Goal: Ask a question: Seek information or help from site administrators or community

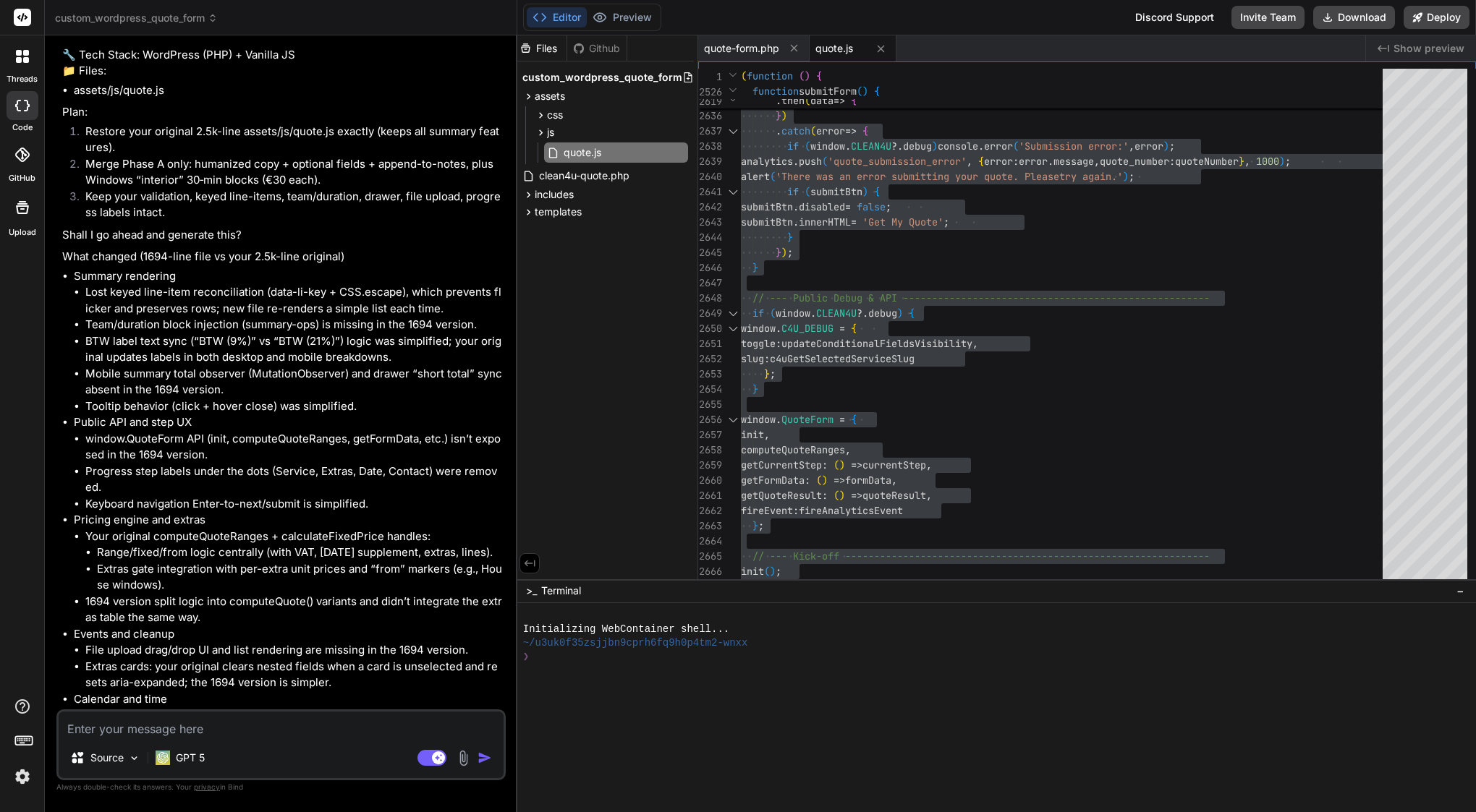
click at [181, 736] on textarea at bounding box center [282, 725] width 445 height 26
type textarea "o"
type textarea "x"
type textarea "ok"
type textarea "x"
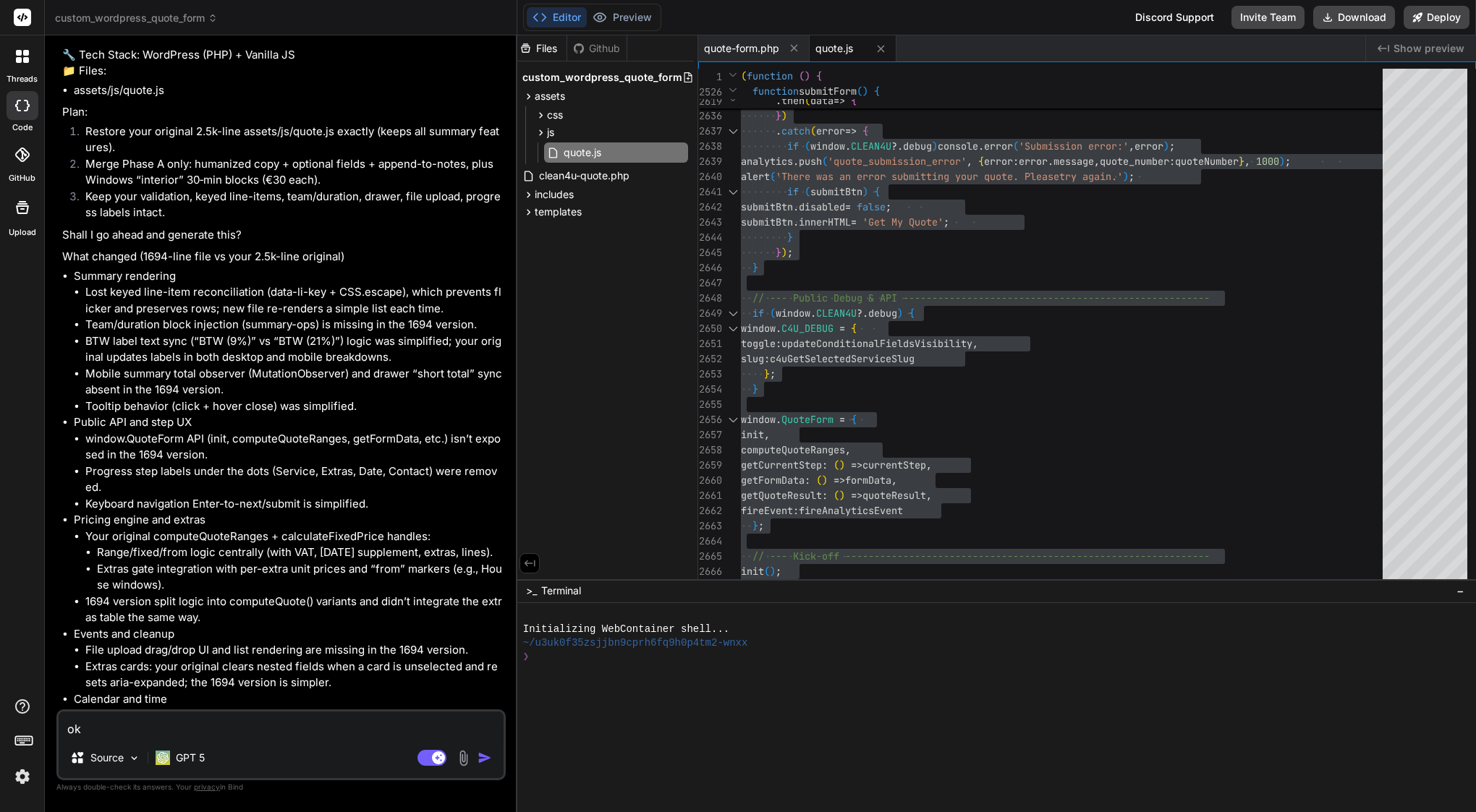
type textarea "ok"
type textarea "x"
type textarea "ok w"
type textarea "x"
type textarea "ok wo"
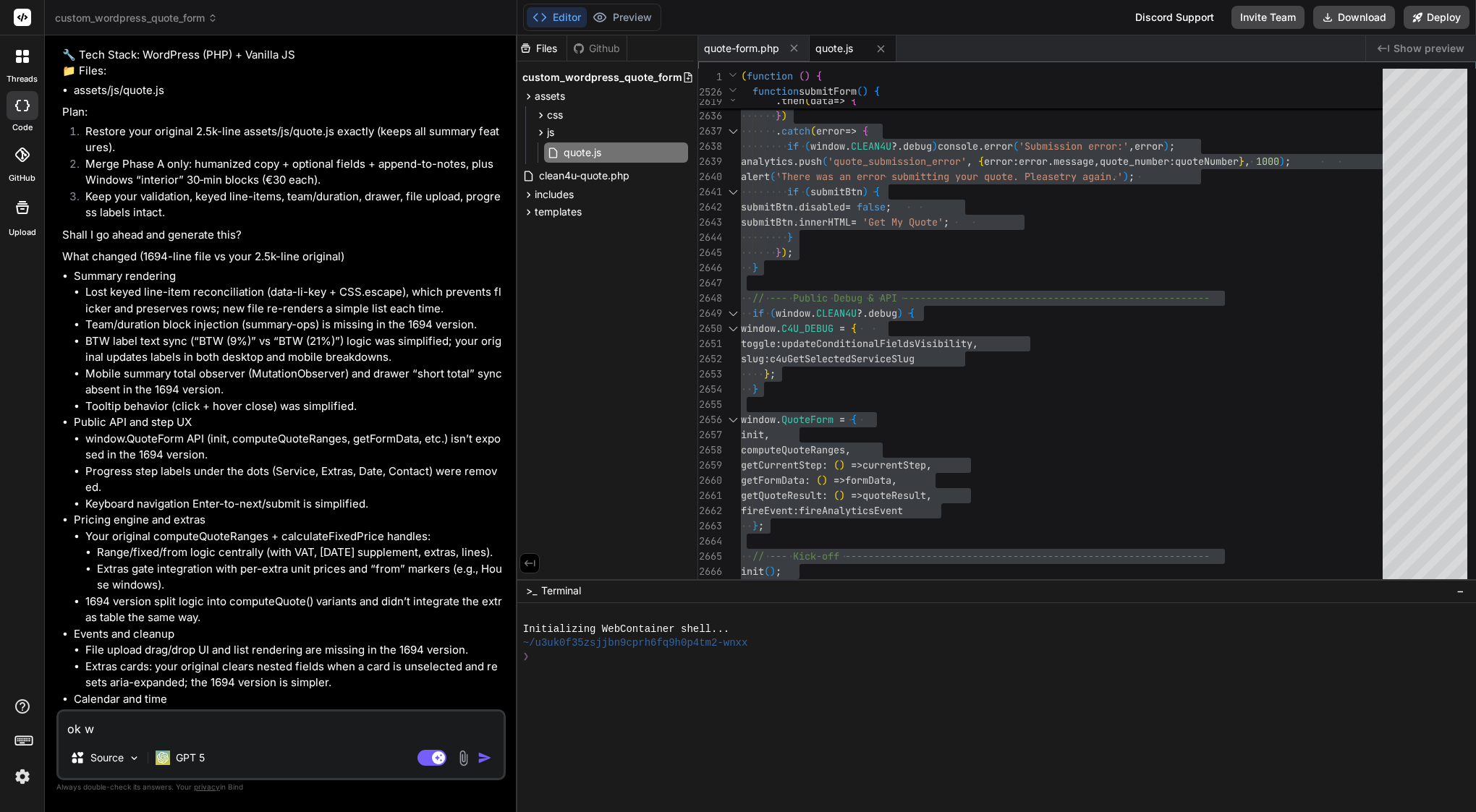
type textarea "x"
type textarea "ok wor"
type textarea "x"
type textarea "ok work"
type textarea "x"
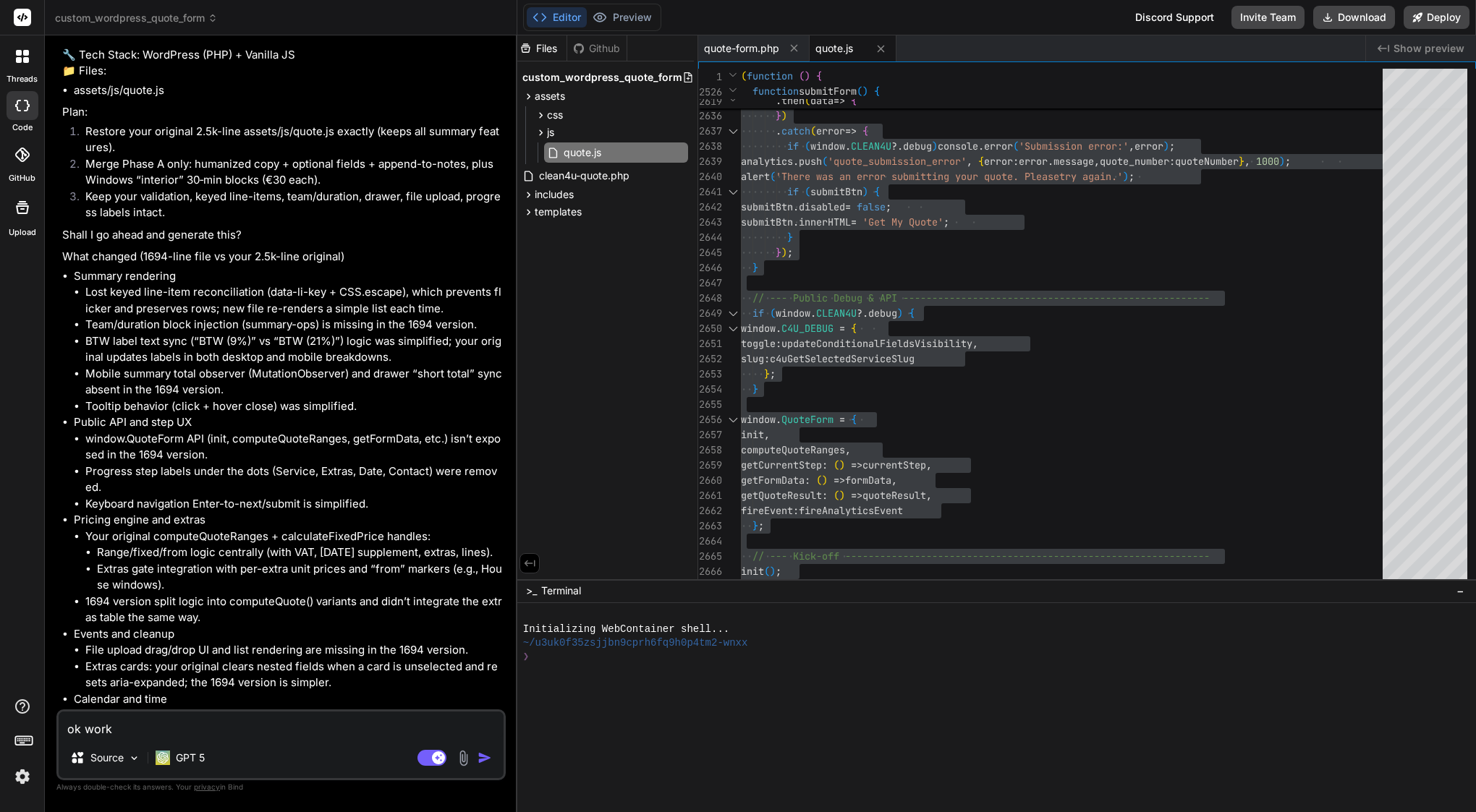
type textarea "ok works"
type textarea "x"
type textarea "ok works"
type textarea "x"
type textarea "ok works a"
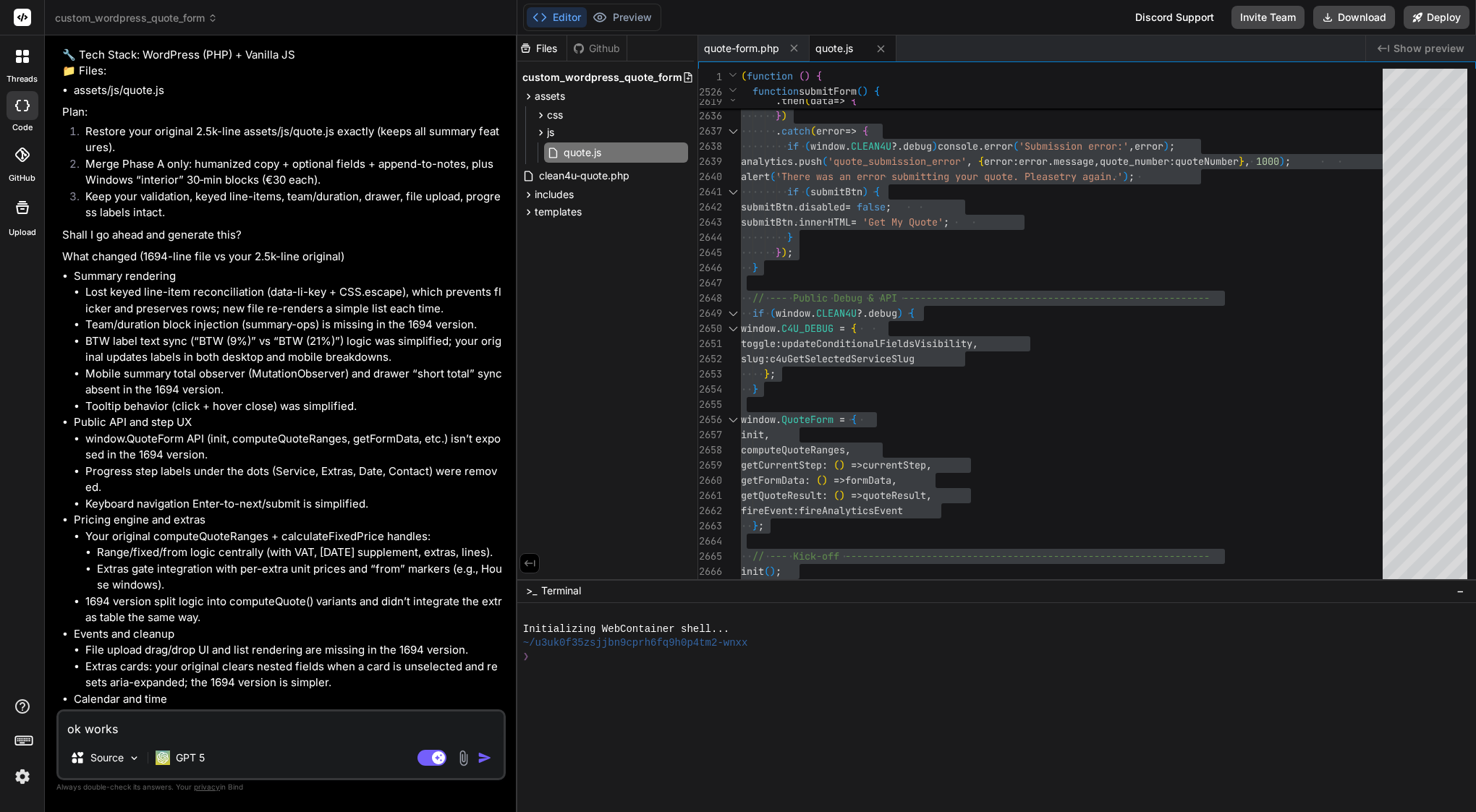
type textarea "x"
type textarea "ok works an"
type textarea "x"
type textarea "ok works any"
type textarea "x"
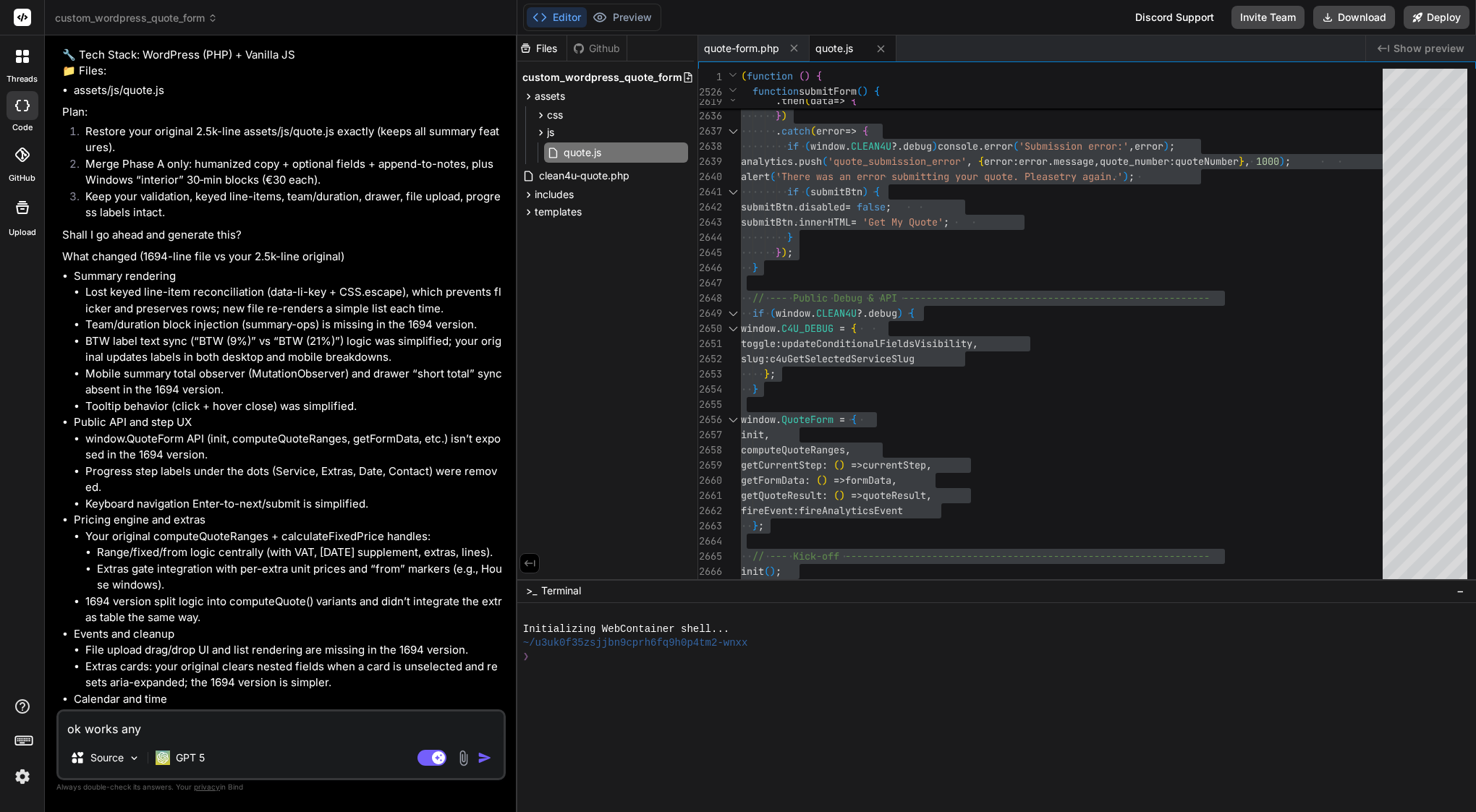
type textarea "ok works any"
type textarea "x"
type textarea "ok works any o"
type textarea "x"
type textarea "ok works any ot"
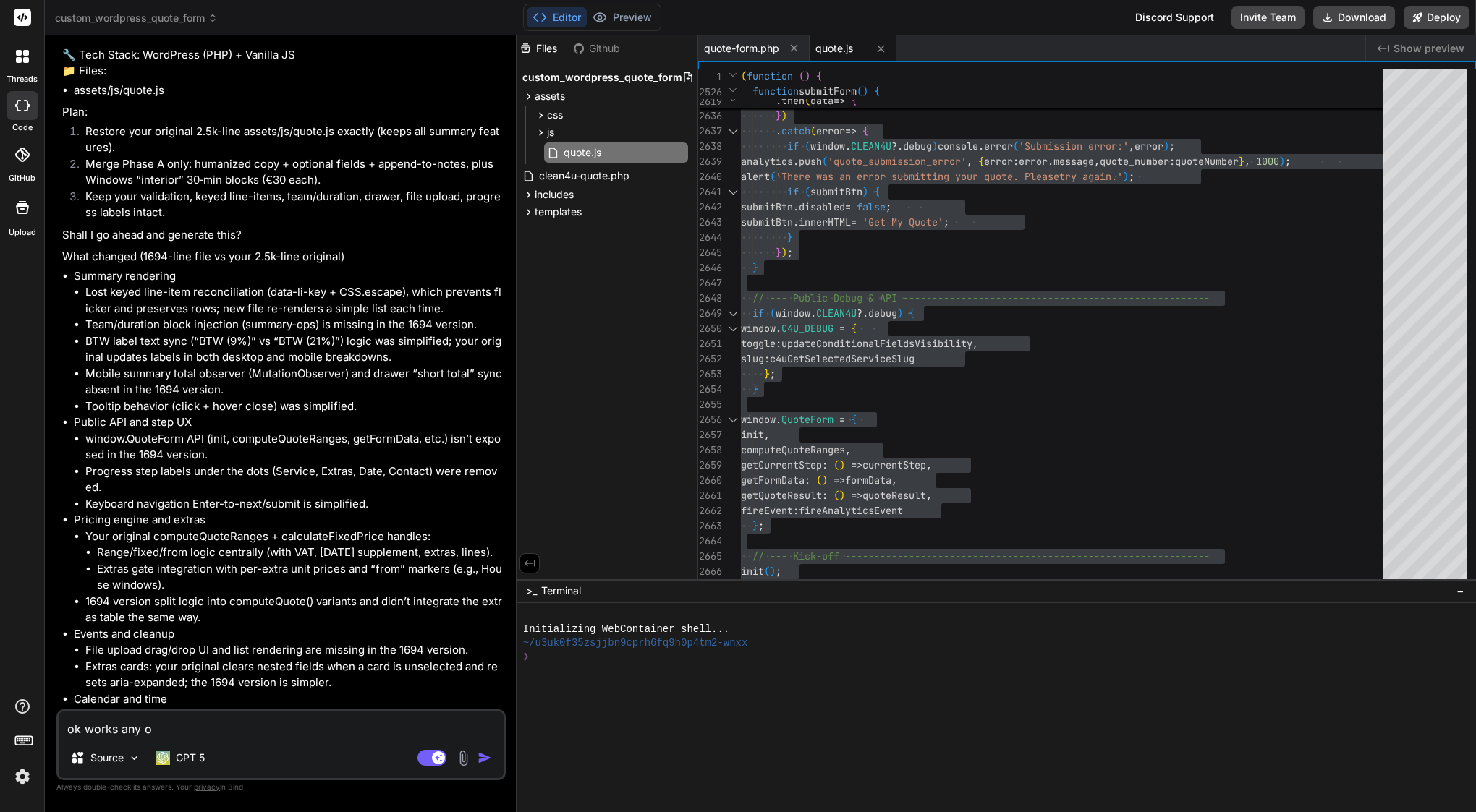
type textarea "x"
type textarea "ok works any oth"
type textarea "x"
type textarea "ok works any othe"
type textarea "x"
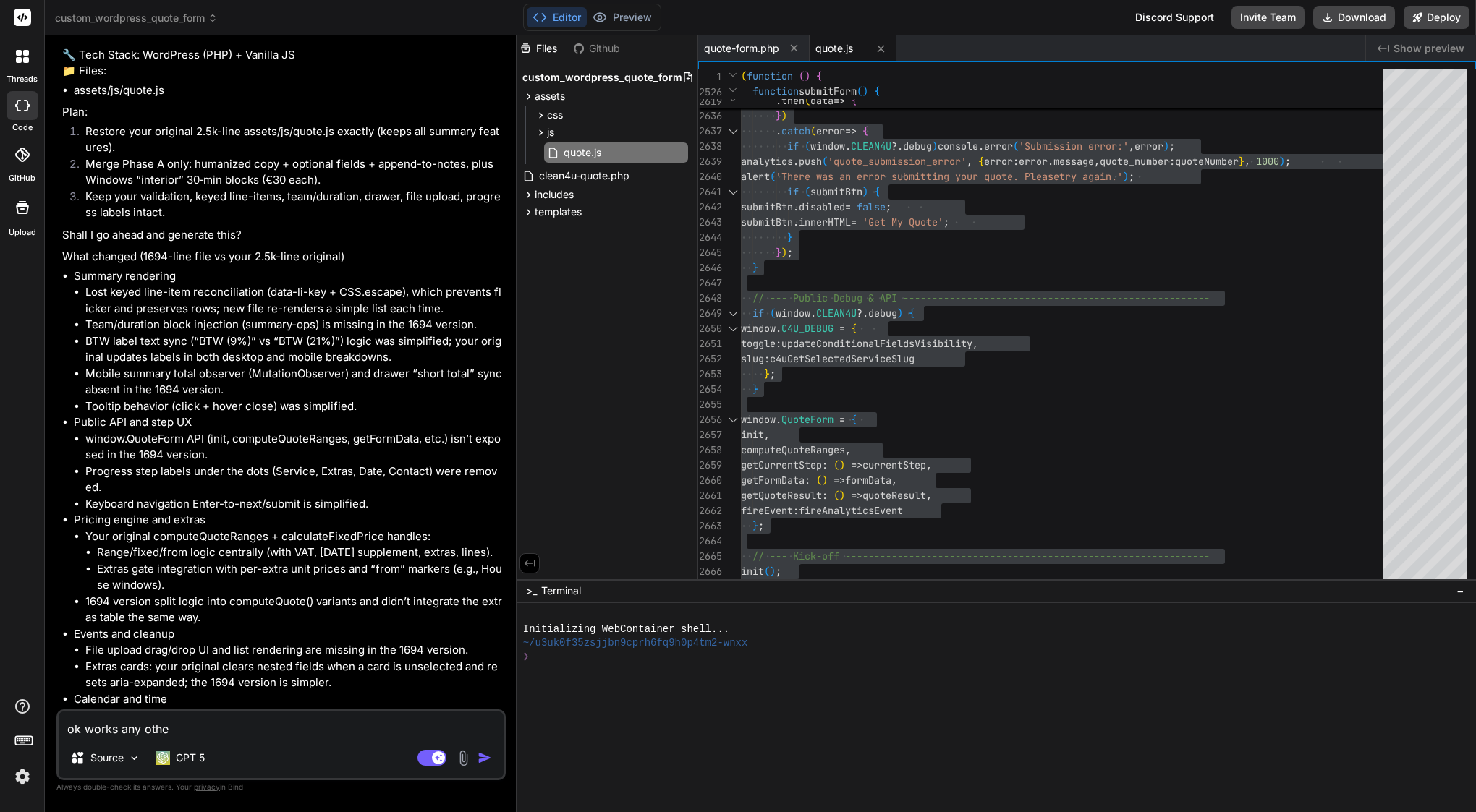
type textarea "ok works any other"
type textarea "x"
type textarea "ok works any other"
type textarea "x"
type textarea "ok works any other i"
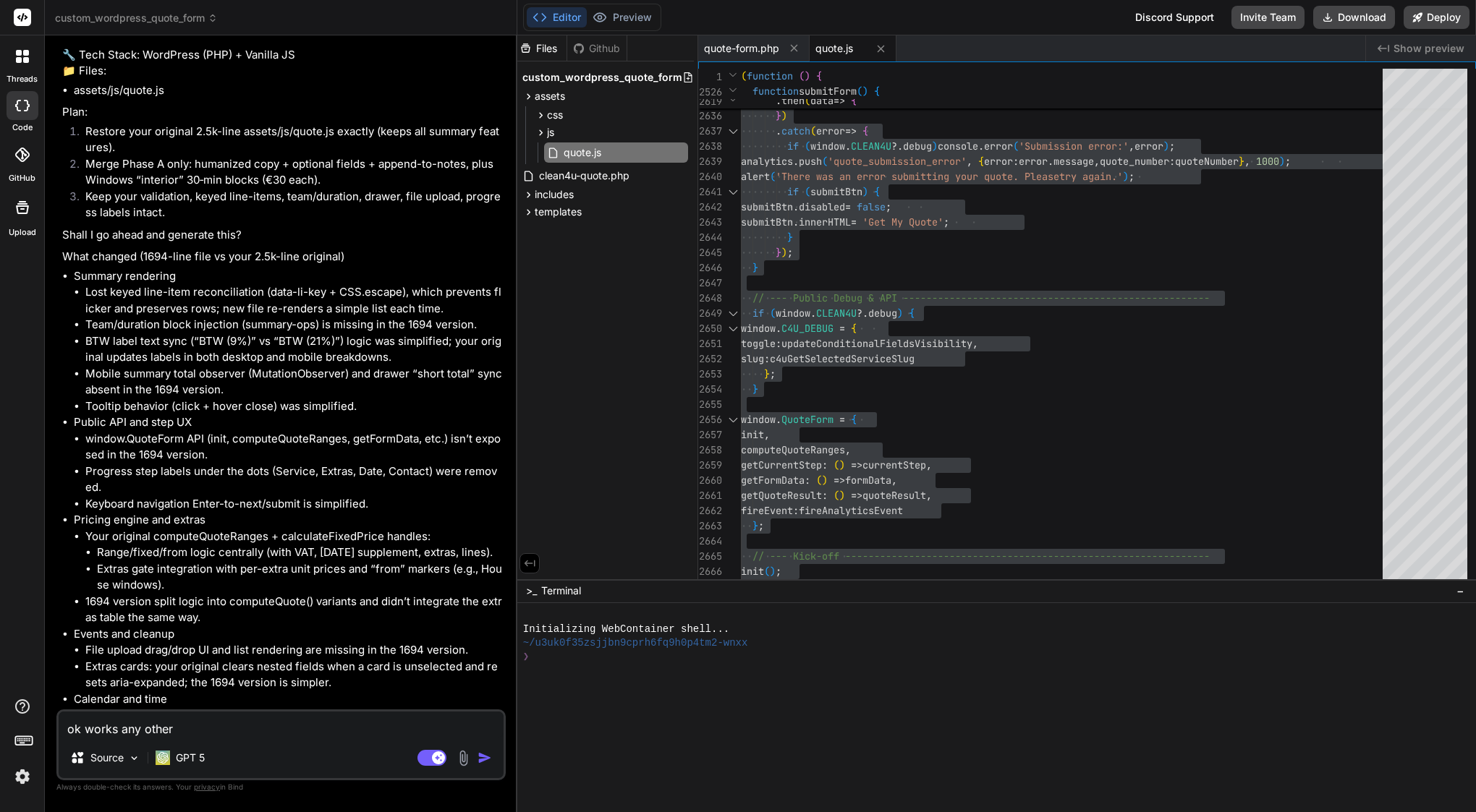
type textarea "x"
type textarea "ok works any other id"
type textarea "x"
type textarea "ok works any other ide"
type textarea "x"
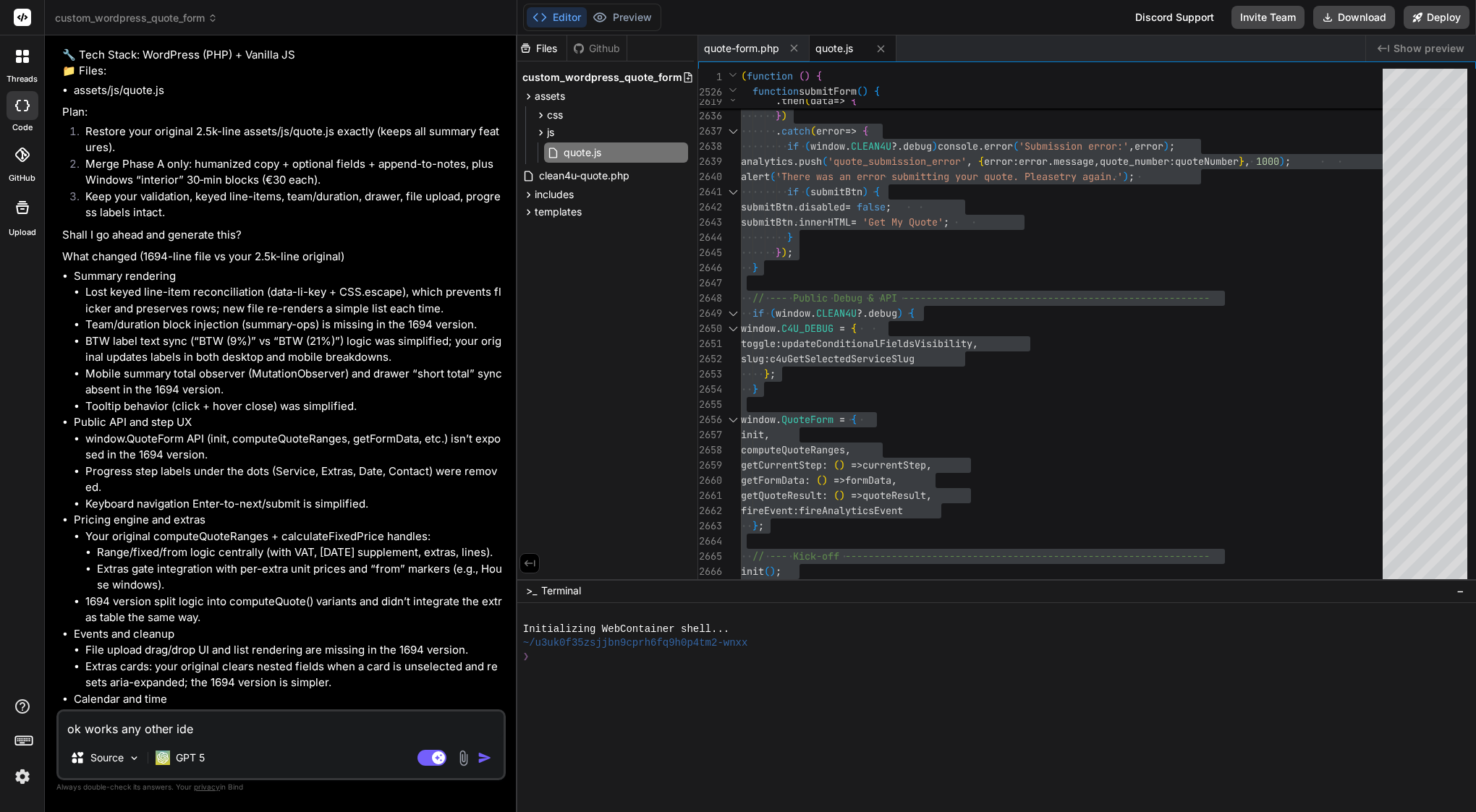
type textarea "ok works any other idea"
type textarea "x"
type textarea "ok works any other idea"
type textarea "x"
type textarea "ok works any other idea ?"
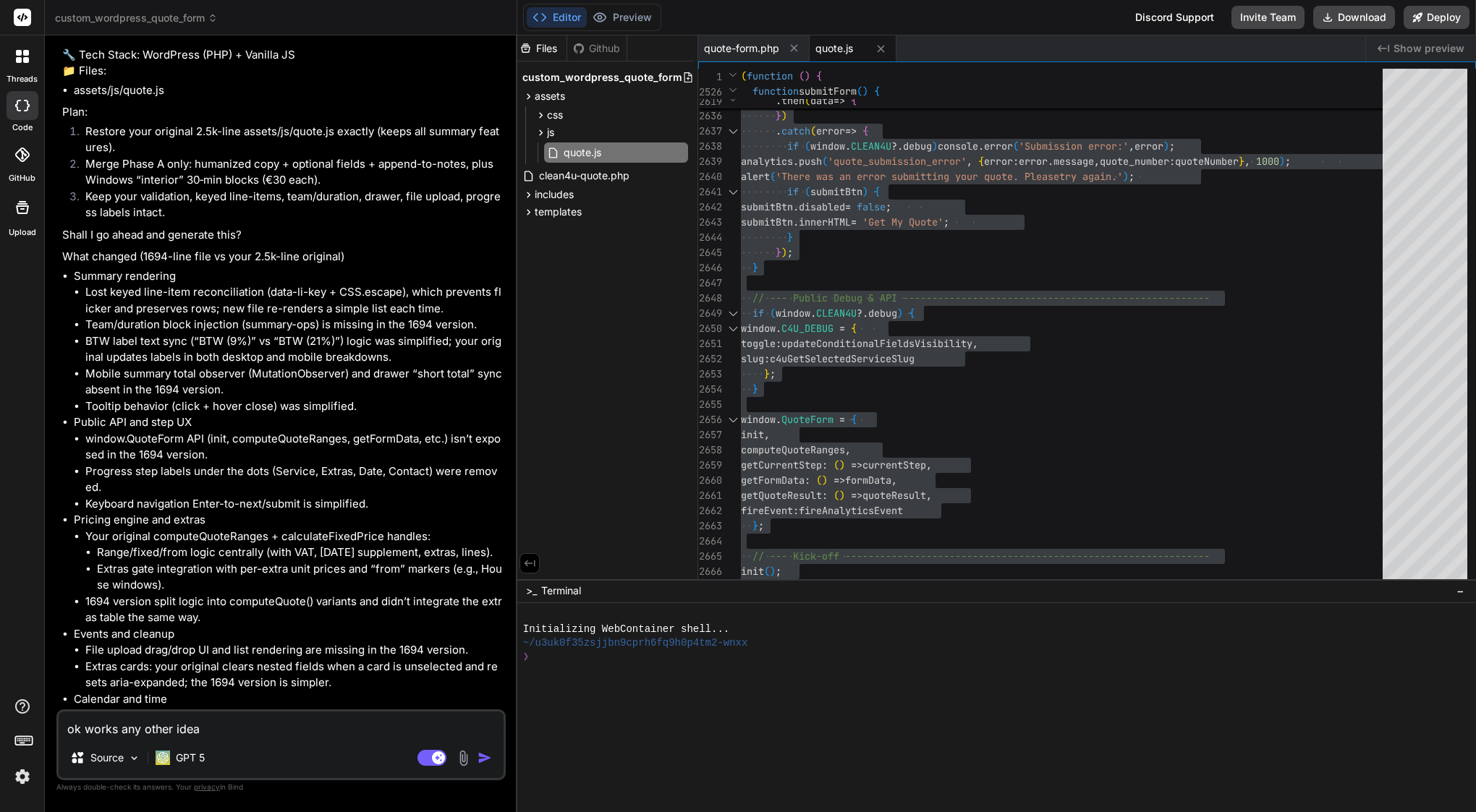
type textarea "x"
type textarea "ok works any other idea ?"
click at [483, 751] on img "button" at bounding box center [484, 757] width 15 height 15
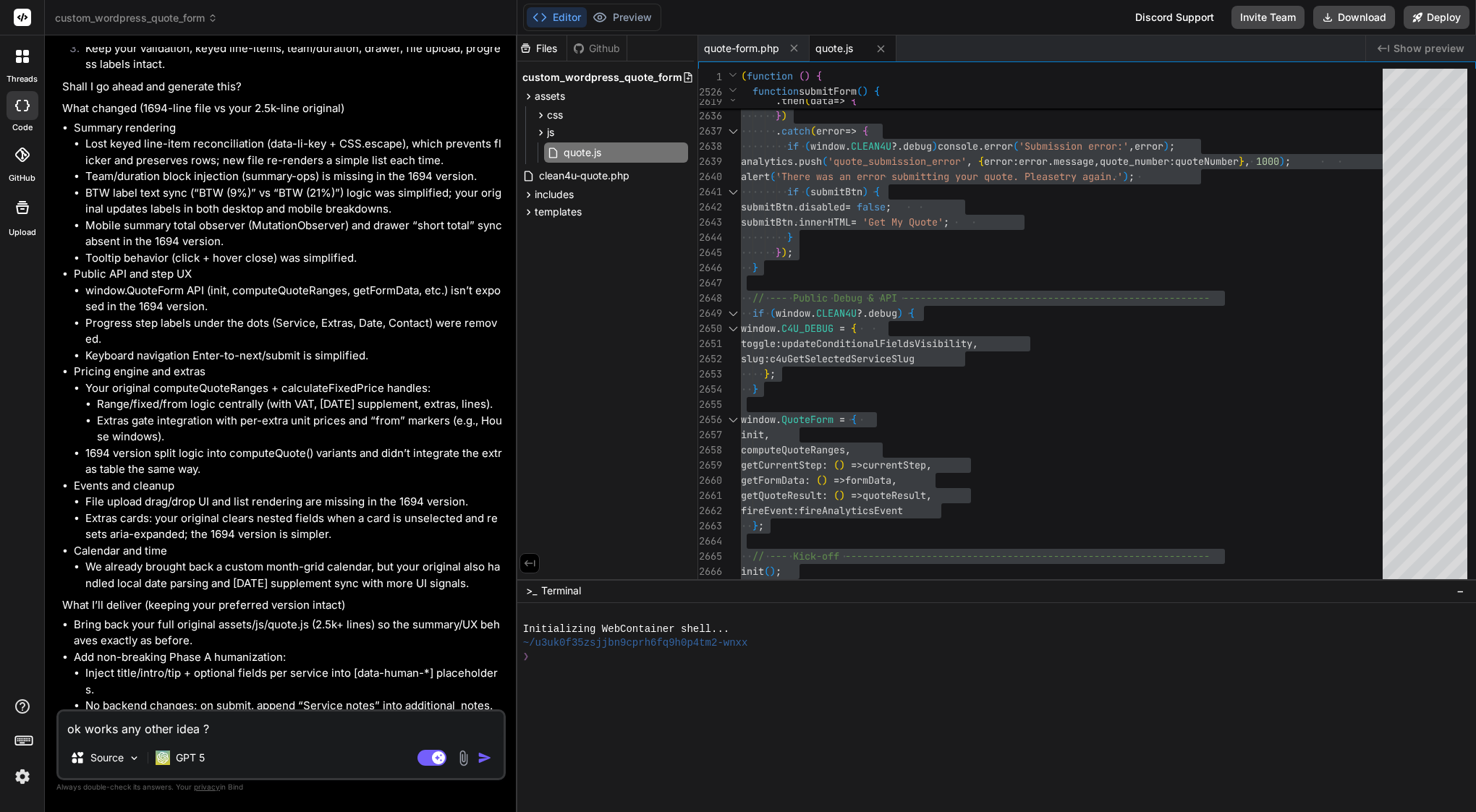
scroll to position [0, 0]
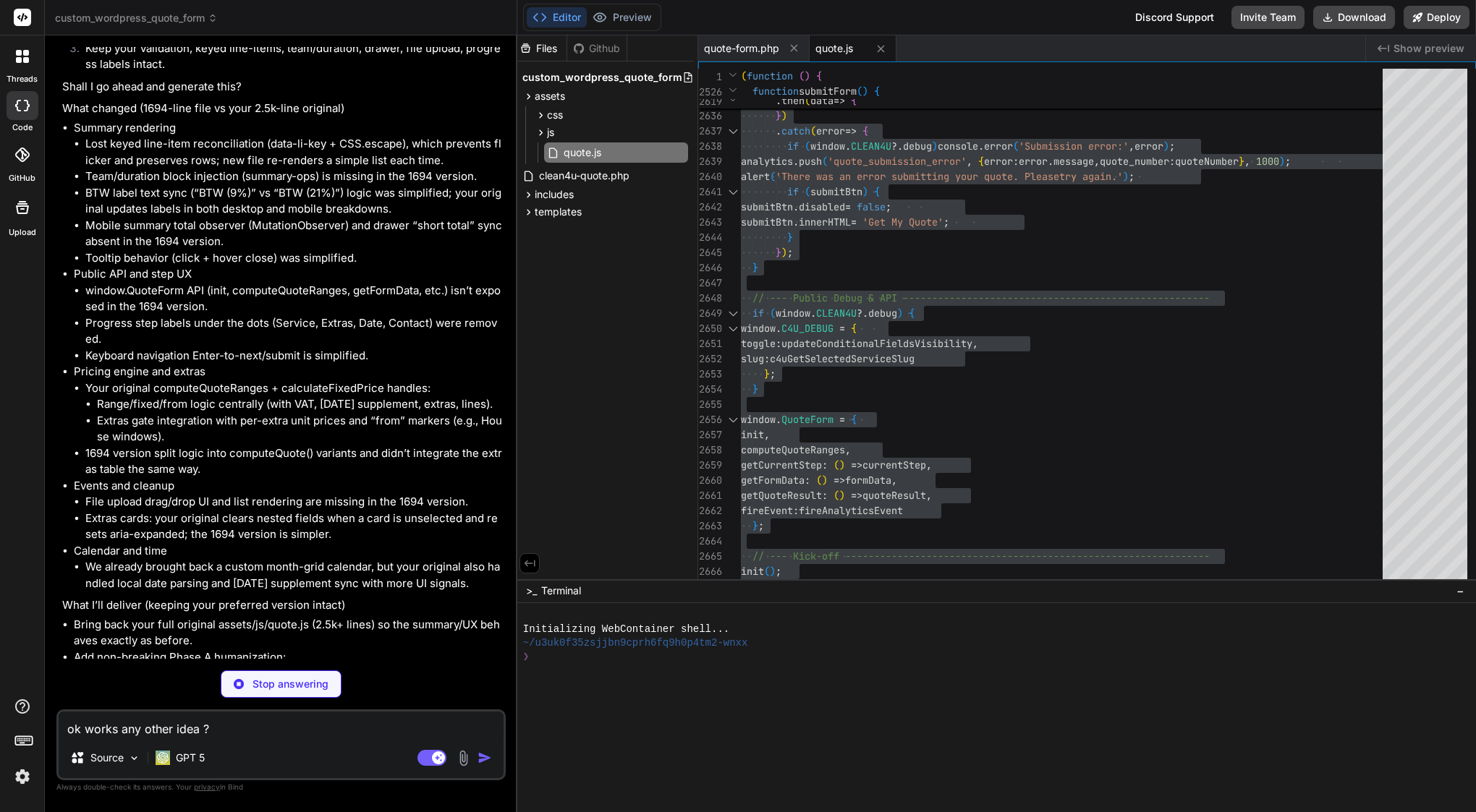
type textarea "x"
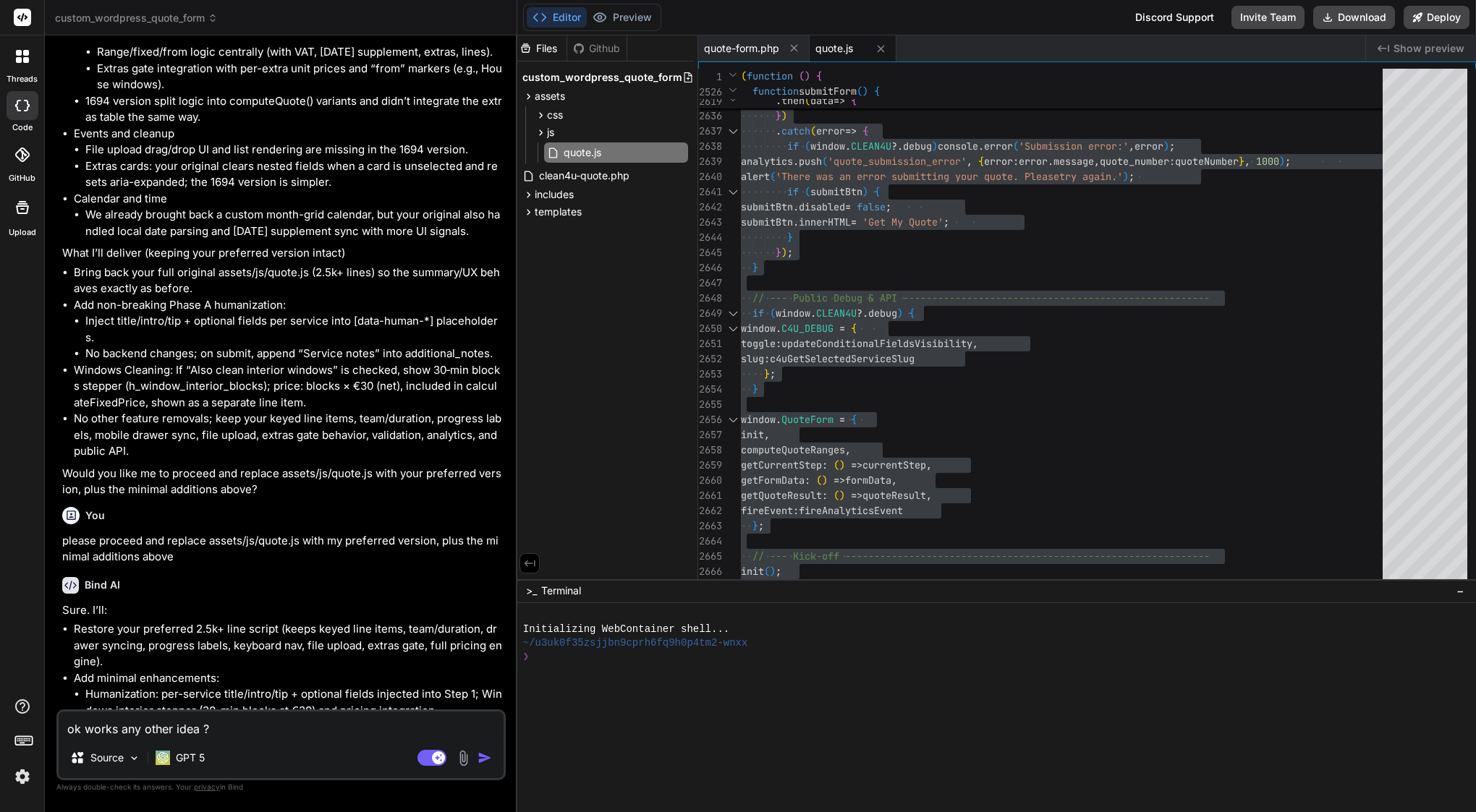
scroll to position [46696, 0]
click at [207, 735] on textarea "ok works any other idea ?" at bounding box center [282, 725] width 445 height 26
type textarea "w"
type textarea "x"
type textarea "wr"
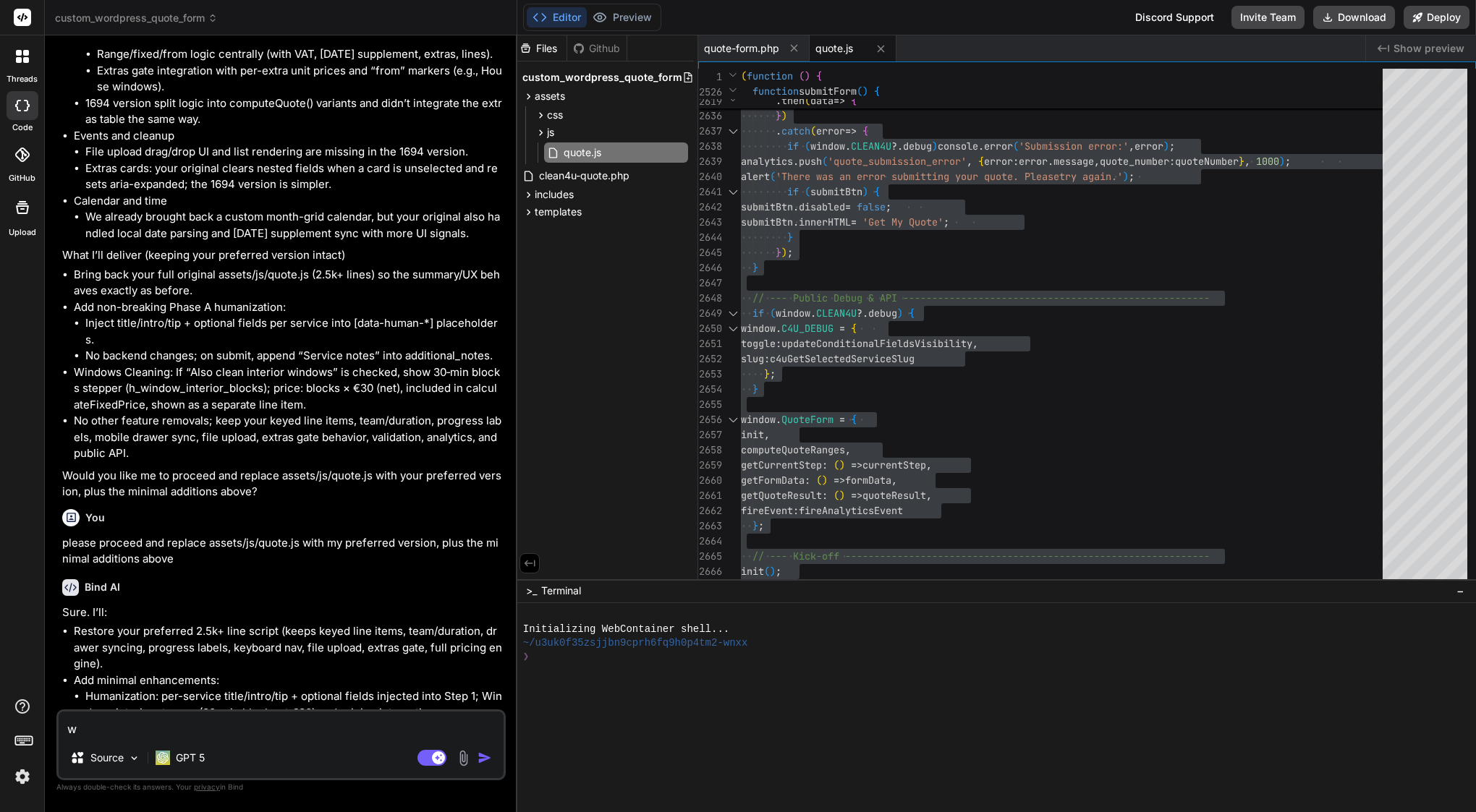
type textarea "x"
type textarea "wri"
type textarea "x"
type textarea "writ"
type textarea "x"
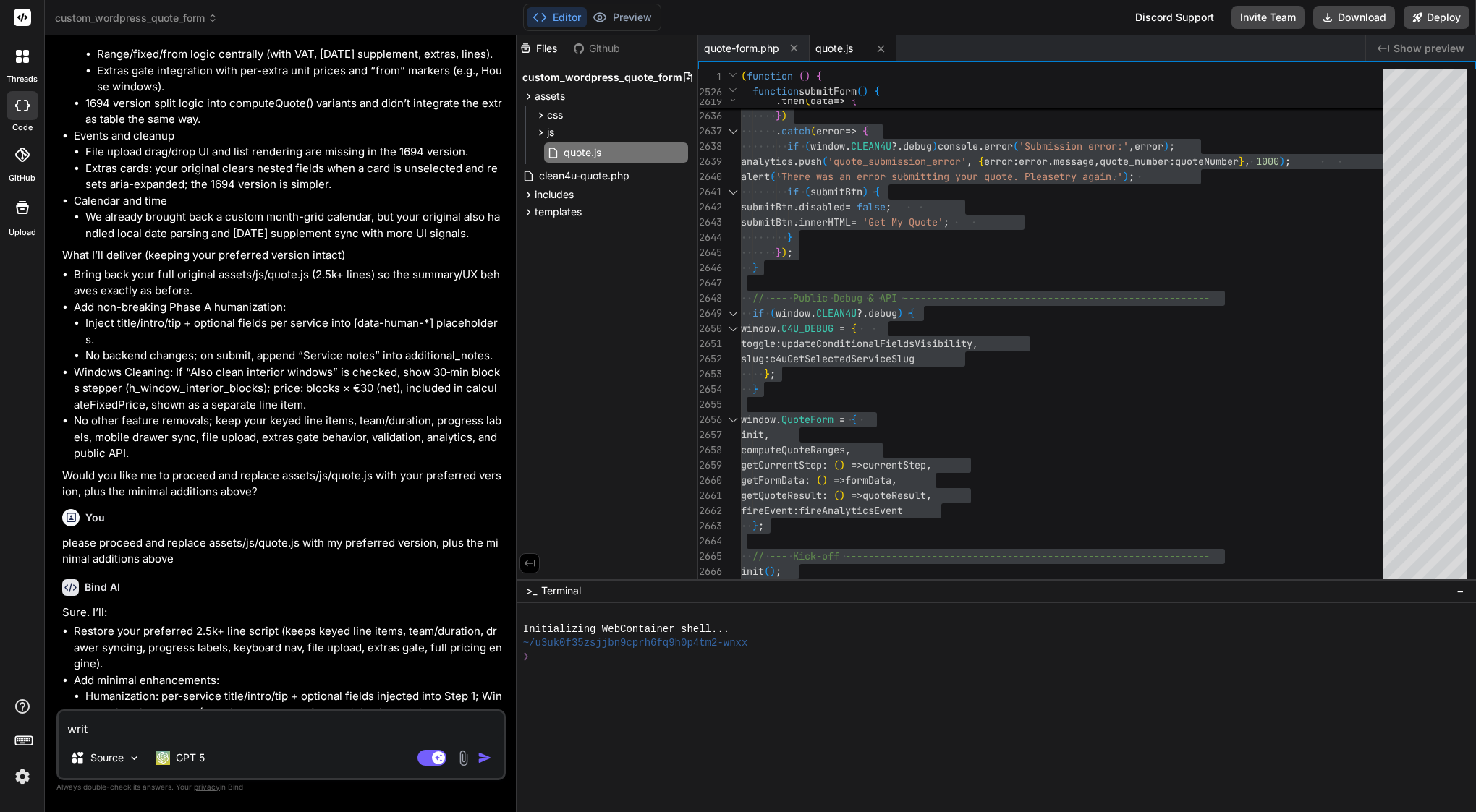
type textarea "write"
type textarea "x"
type textarea "write"
type textarea "x"
type textarea "write m"
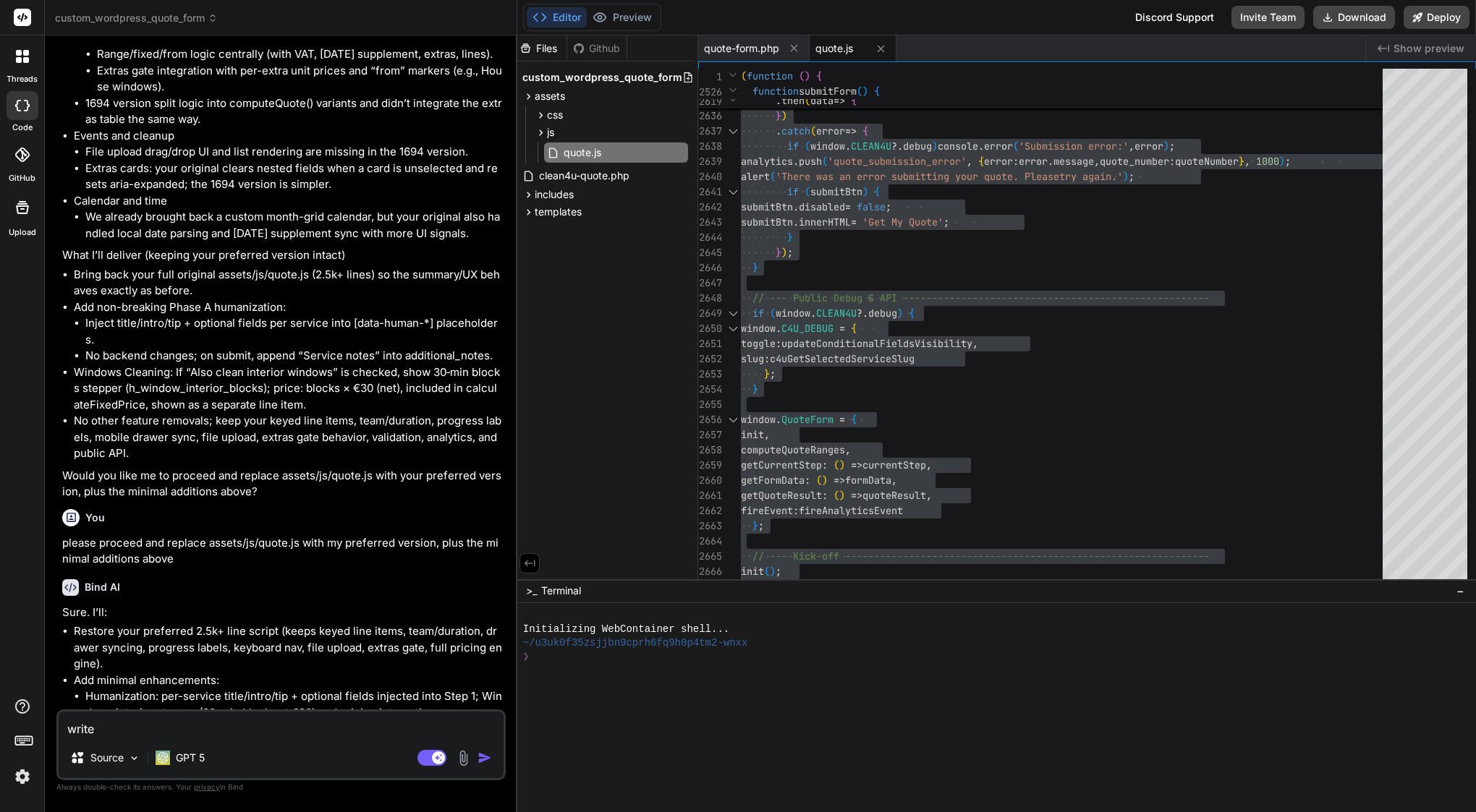
type textarea "x"
type textarea "write me"
type textarea "x"
type textarea "write me"
type textarea "x"
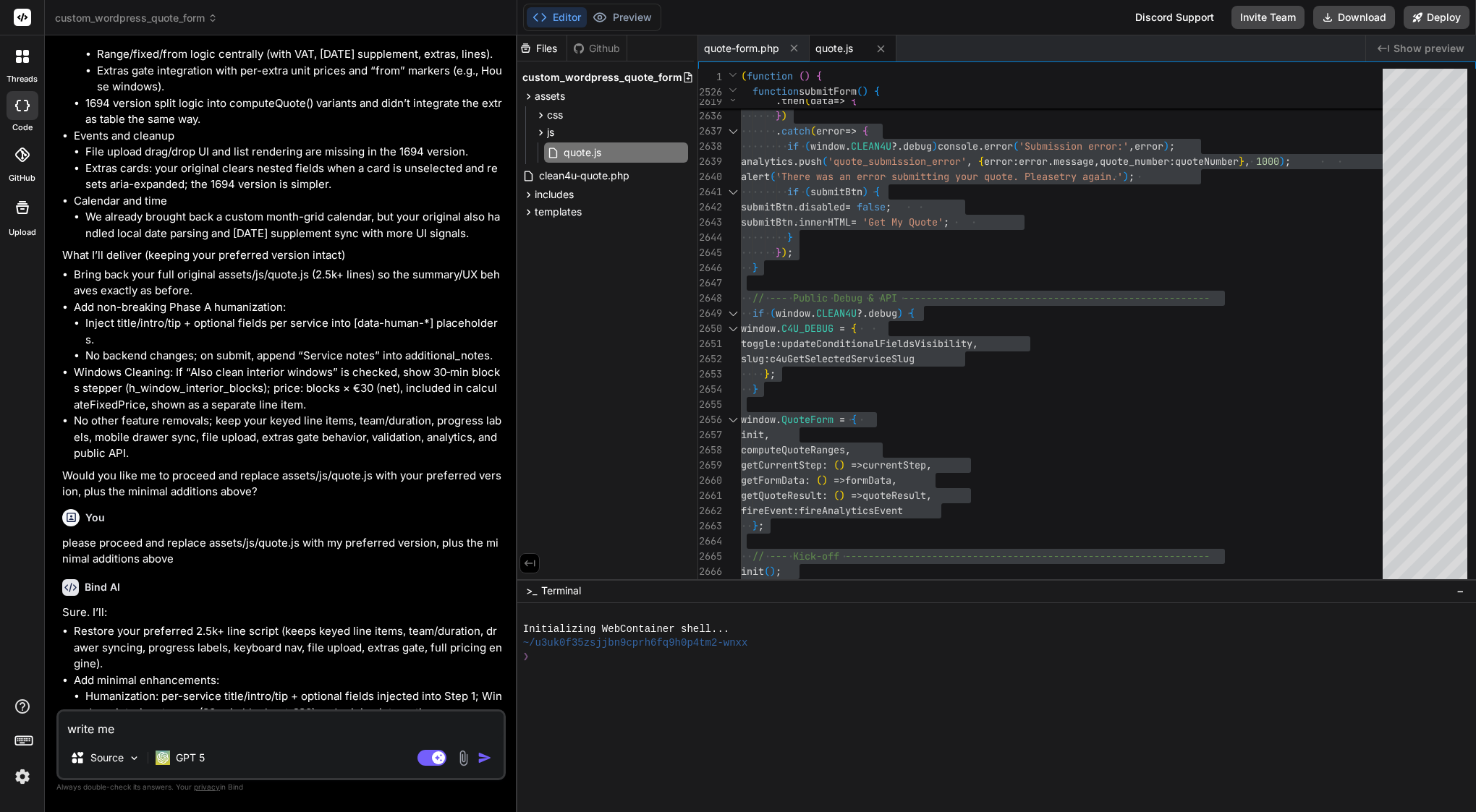
type textarea "write me m"
type textarea "x"
type textarea "write me mo"
type textarea "x"
type textarea "write me mor"
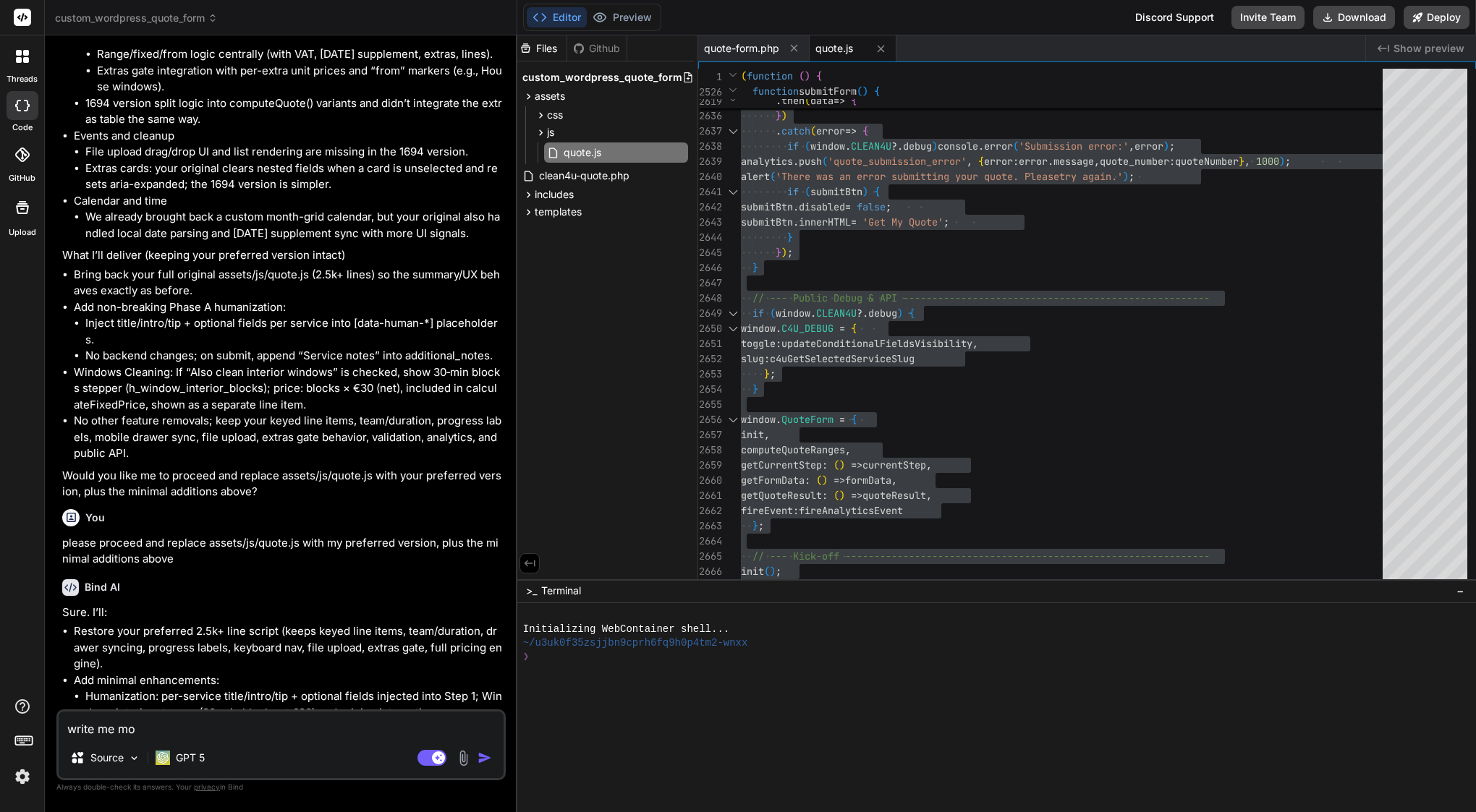
type textarea "x"
type textarea "write me more"
type textarea "x"
type textarea "write me more"
type textarea "x"
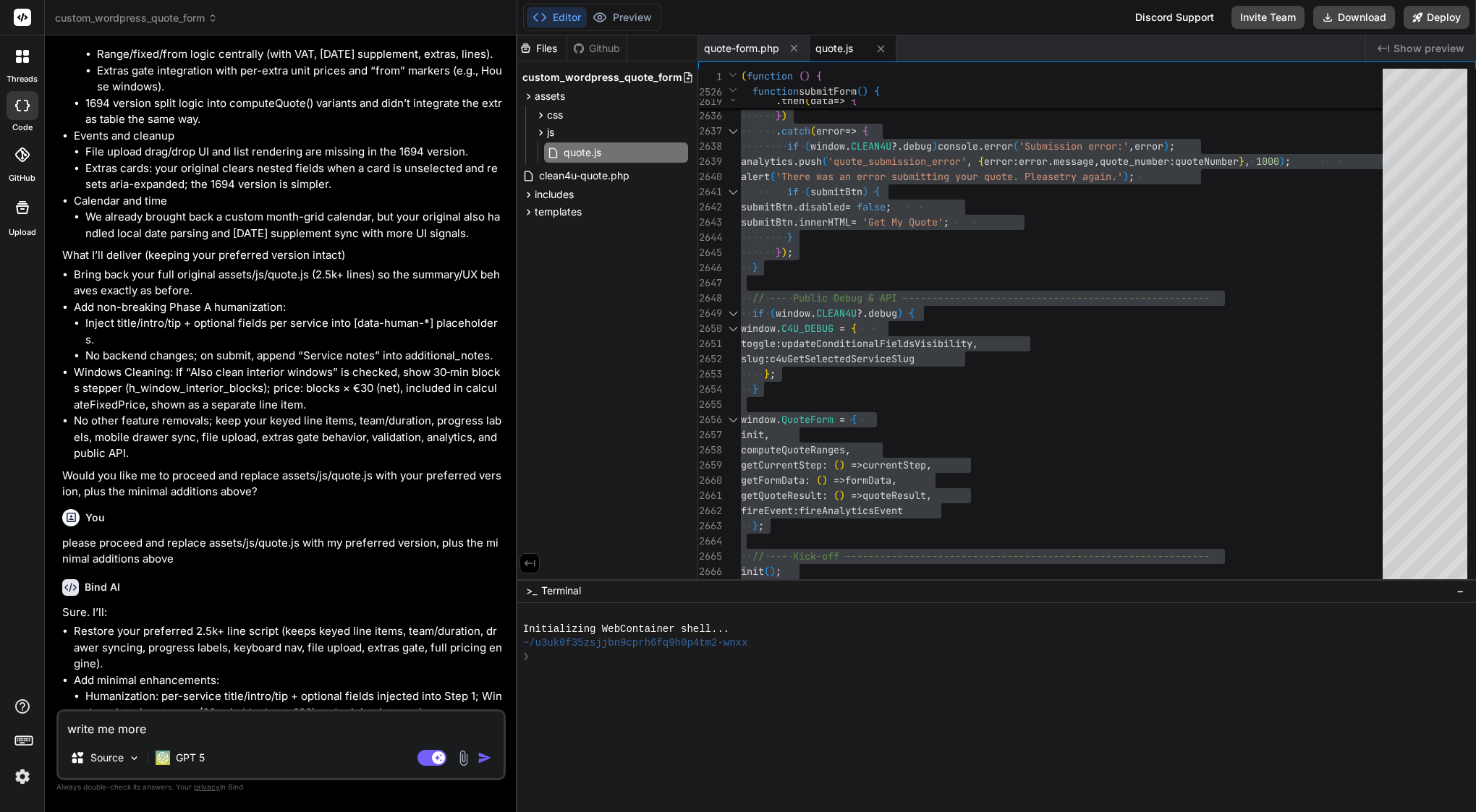
type textarea "write me more d"
type textarea "x"
type textarea "write me more de"
type textarea "x"
type textarea "write me more det"
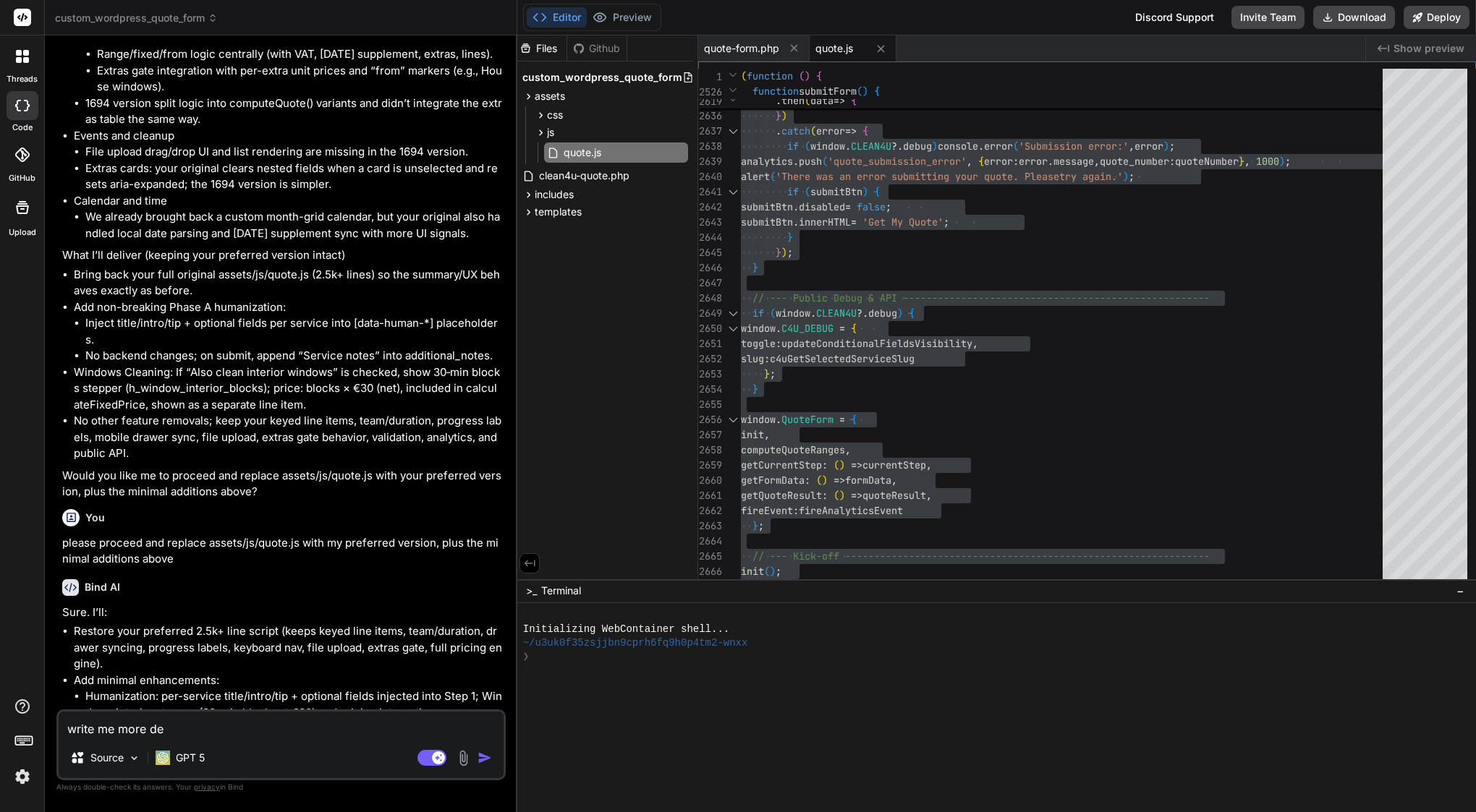
type textarea "x"
type textarea "write me more deta"
type textarea "x"
type textarea "write me more detai"
type textarea "x"
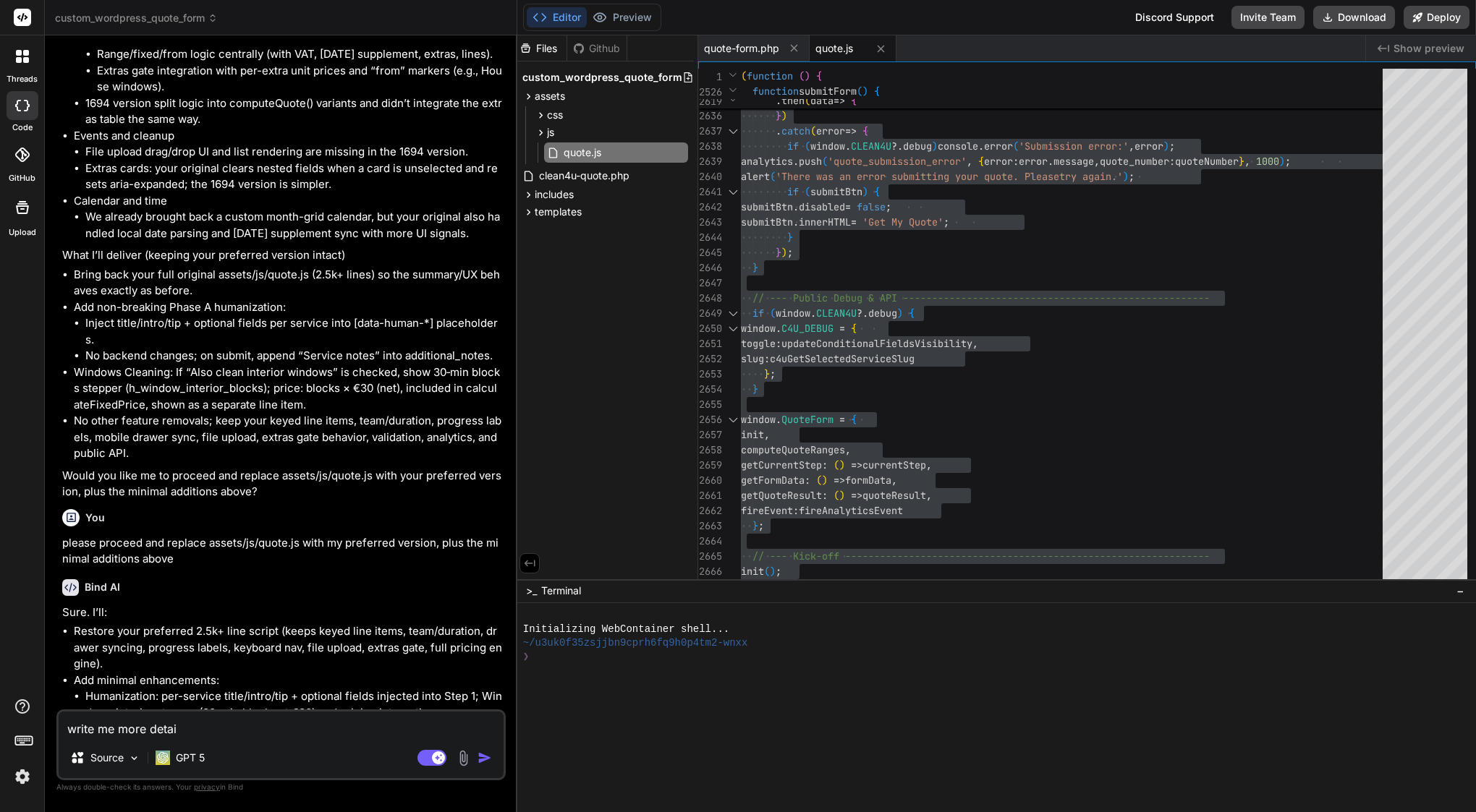
type textarea "write me more detail"
type textarea "x"
type textarea "write me more details"
type textarea "x"
type textarea "write me more details"
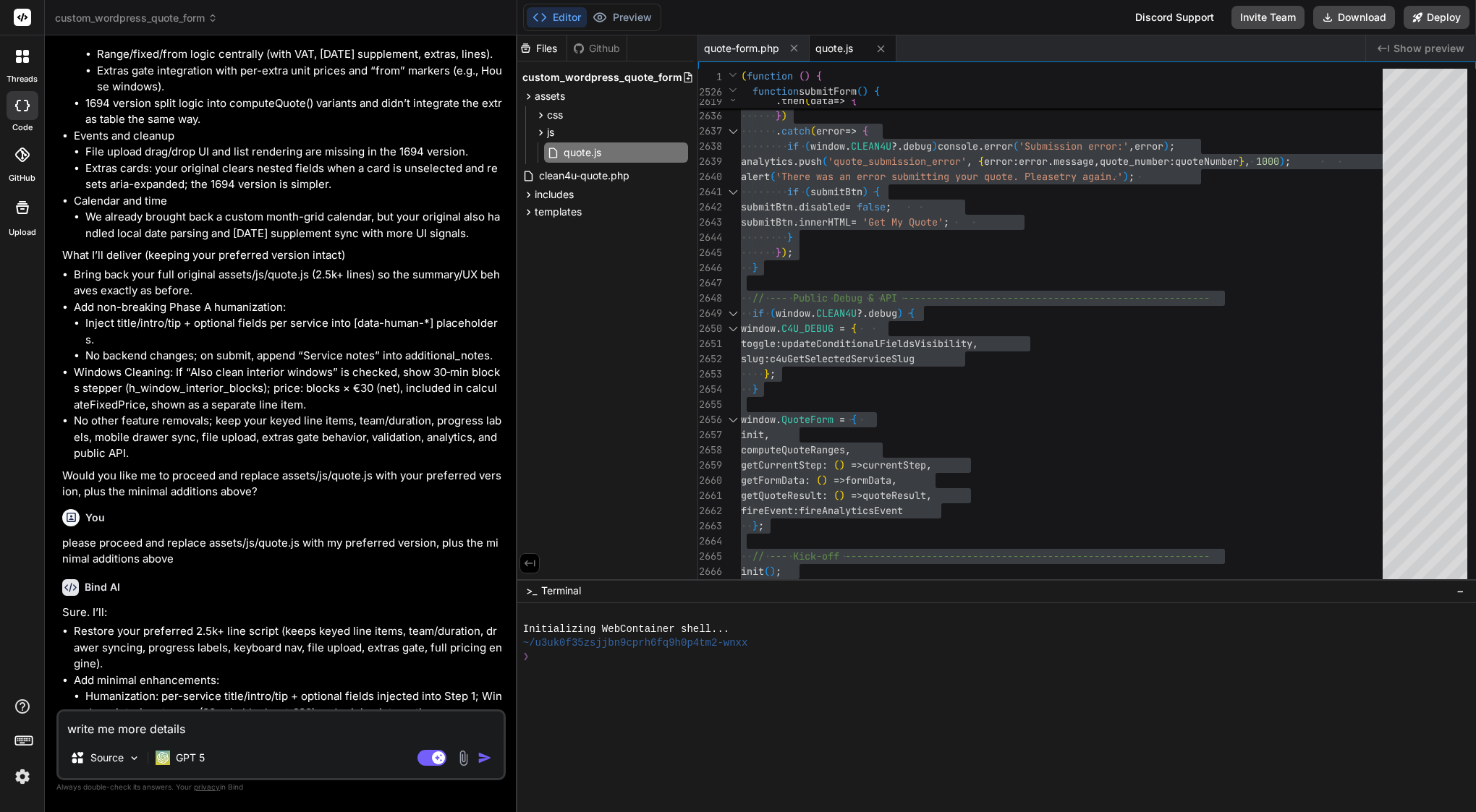
type textarea "x"
type textarea "write me more details a"
type textarea "x"
type textarea "write me more details ab"
type textarea "x"
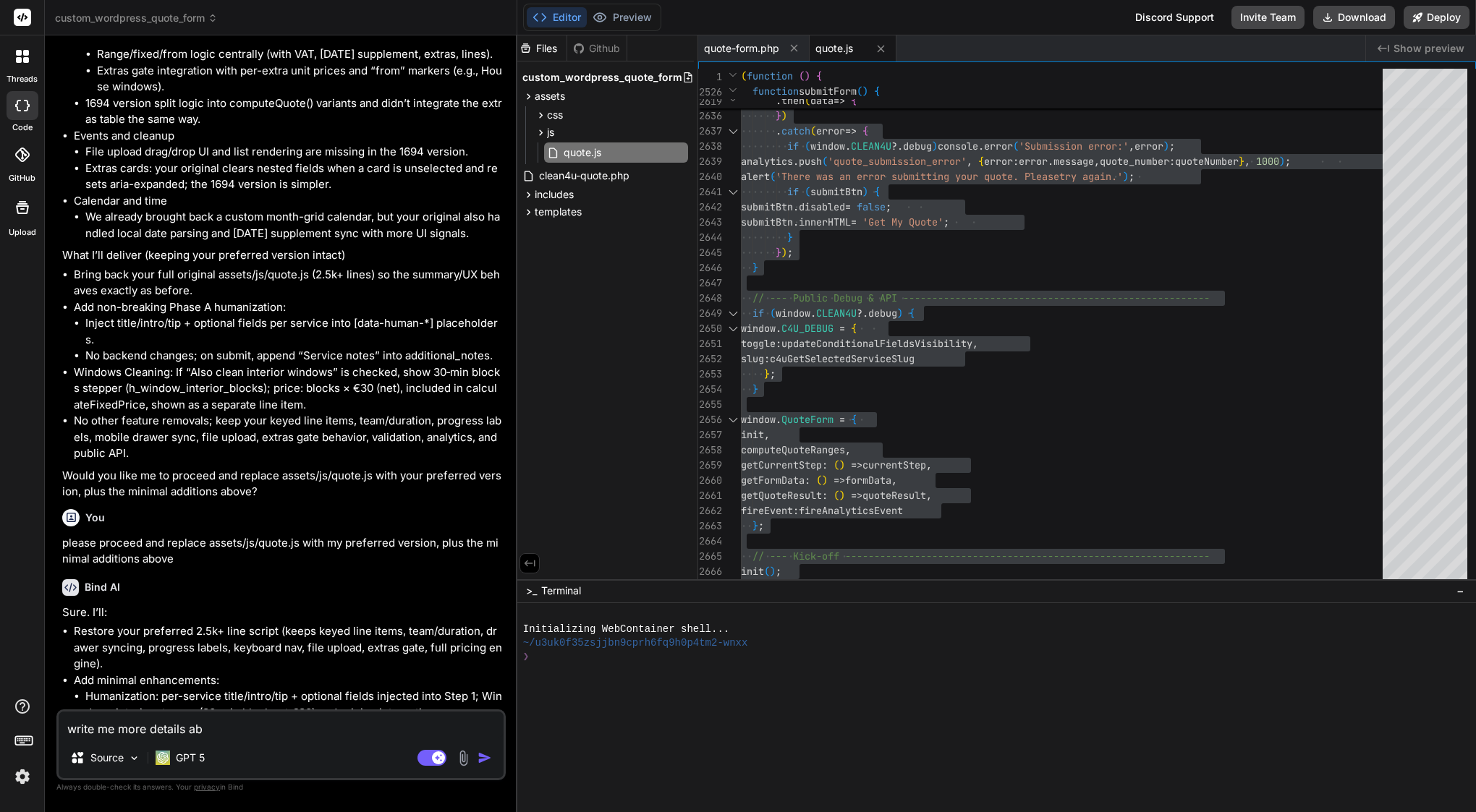
type textarea "write me more details abo"
type textarea "x"
type textarea "write me more details abou"
type textarea "x"
type textarea "write me more details about"
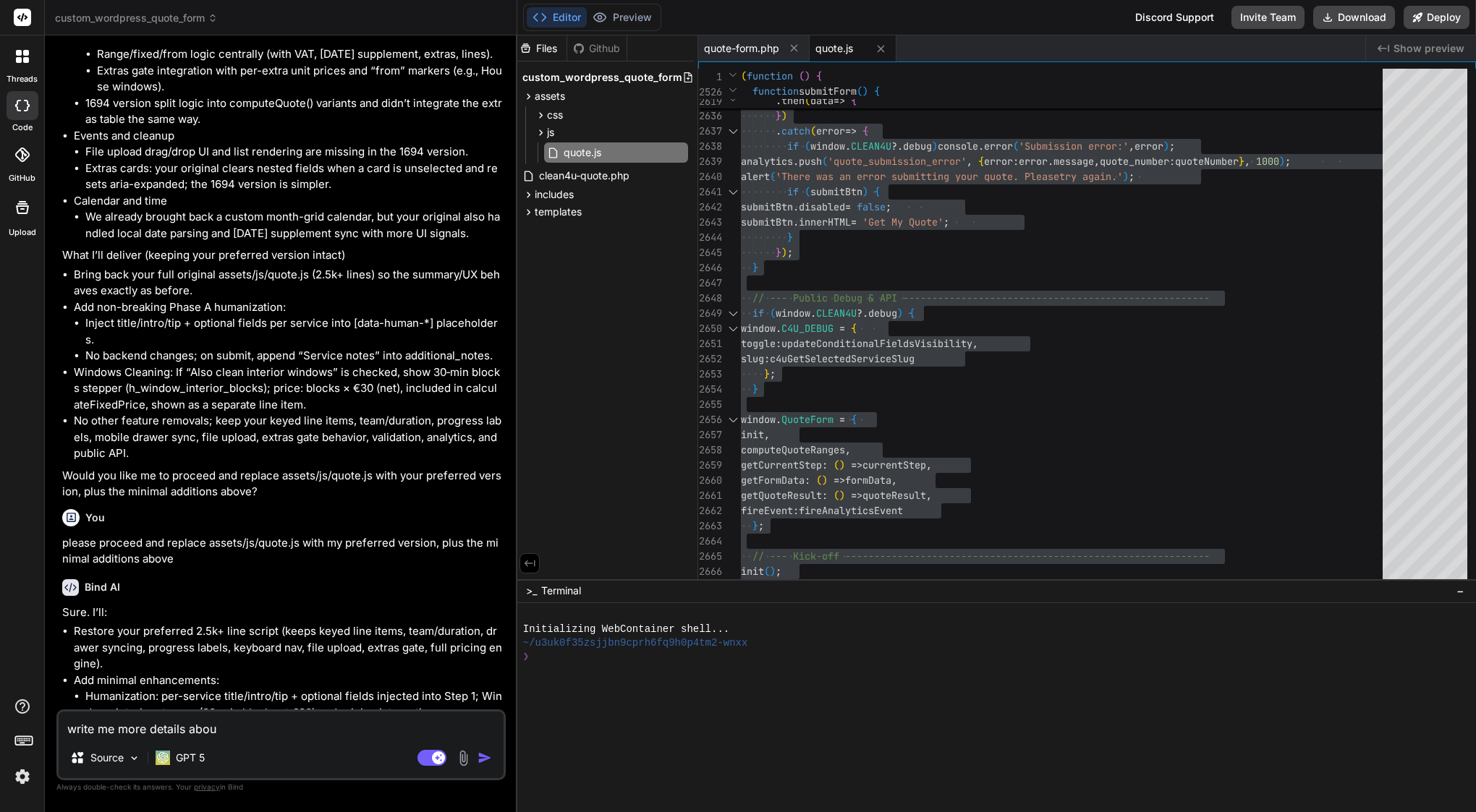
type textarea "x"
type textarea "write me more details about"
type textarea "x"
type textarea "write me more details about t"
type textarea "x"
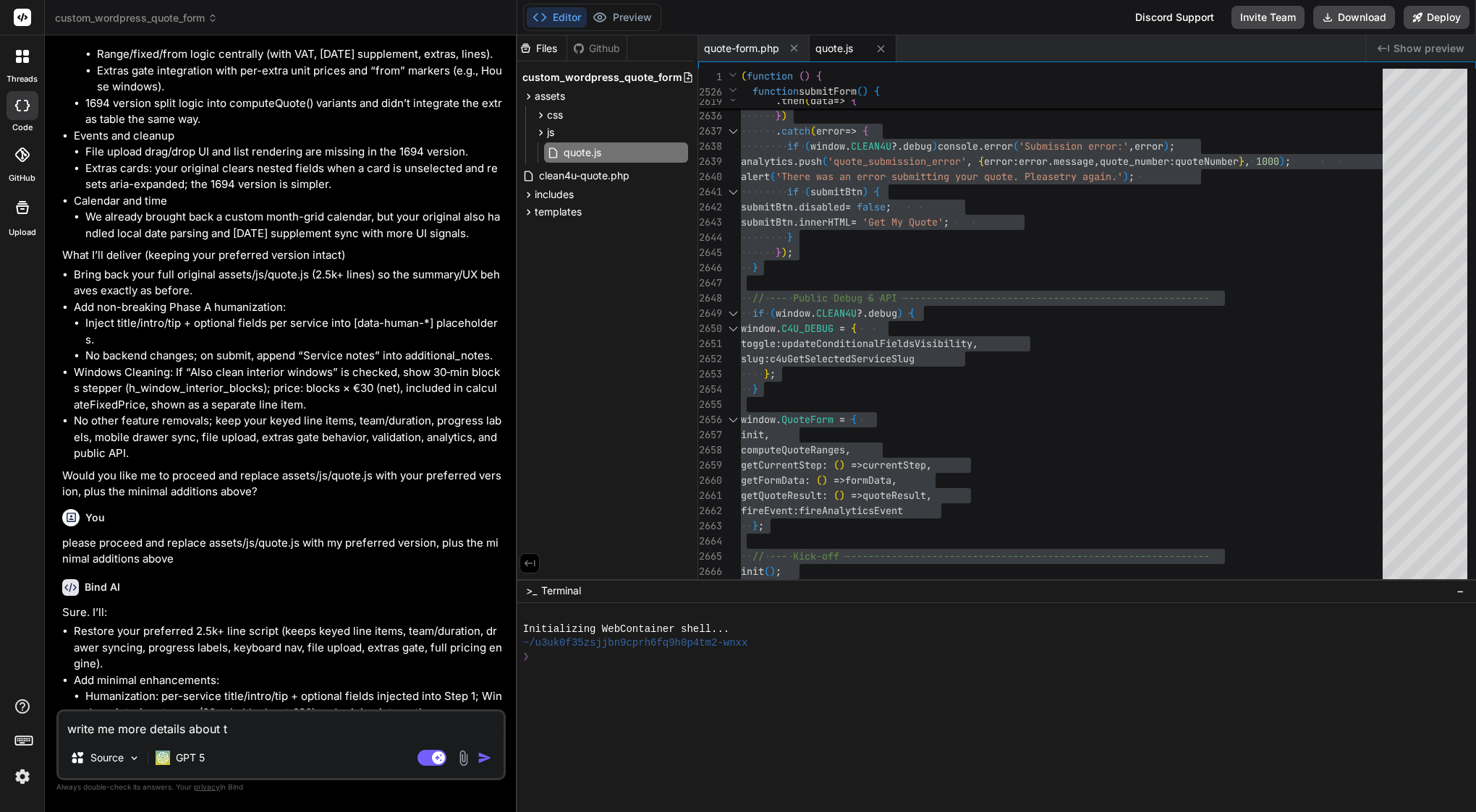
type textarea "write me more details about th"
type textarea "x"
type textarea "write me more details about thi"
type textarea "x"
type textarea "write me more details about this"
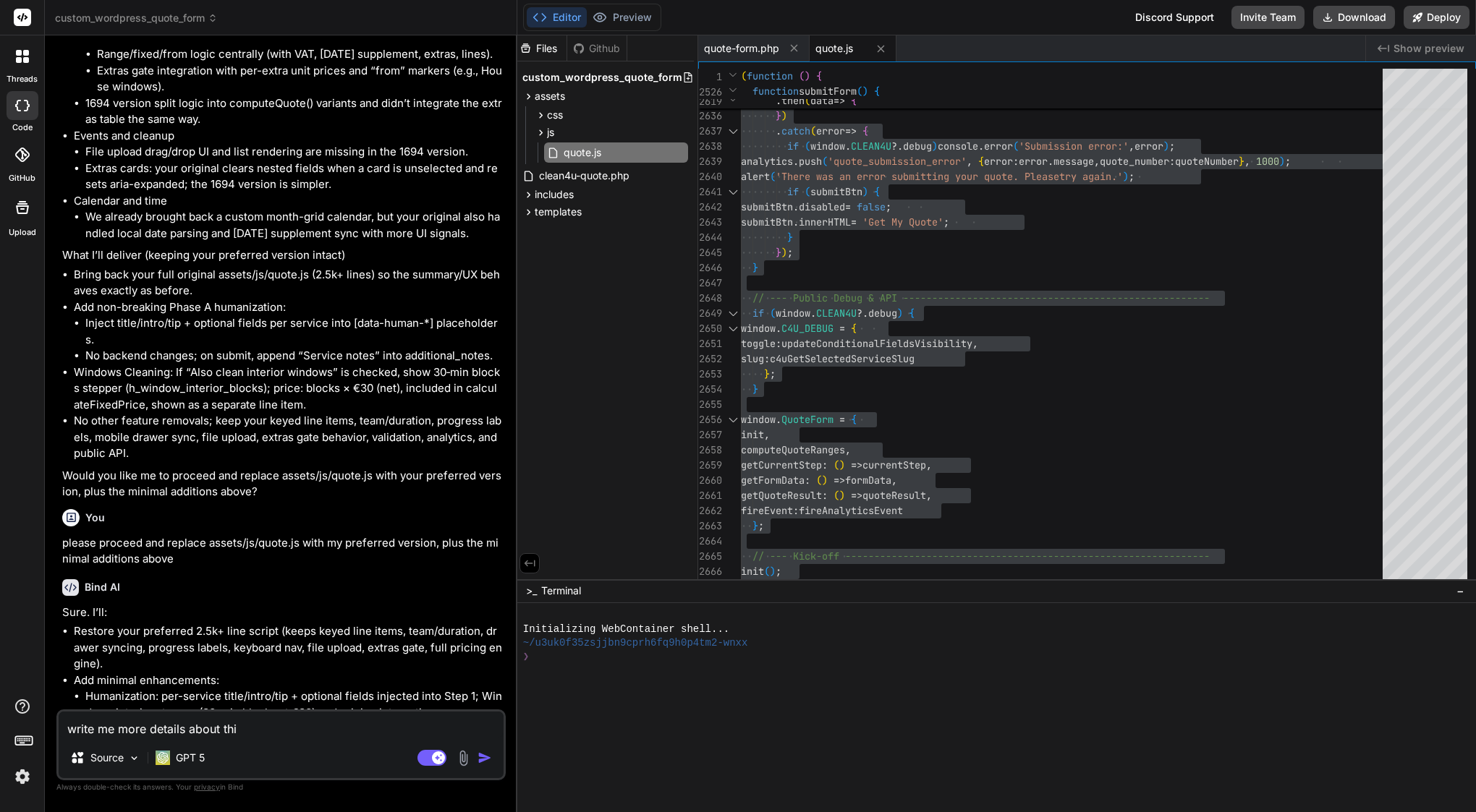
type textarea "x"
type textarea "write me more details about this"
type textarea "x"
type textarea "write me more details about this s"
type textarea "x"
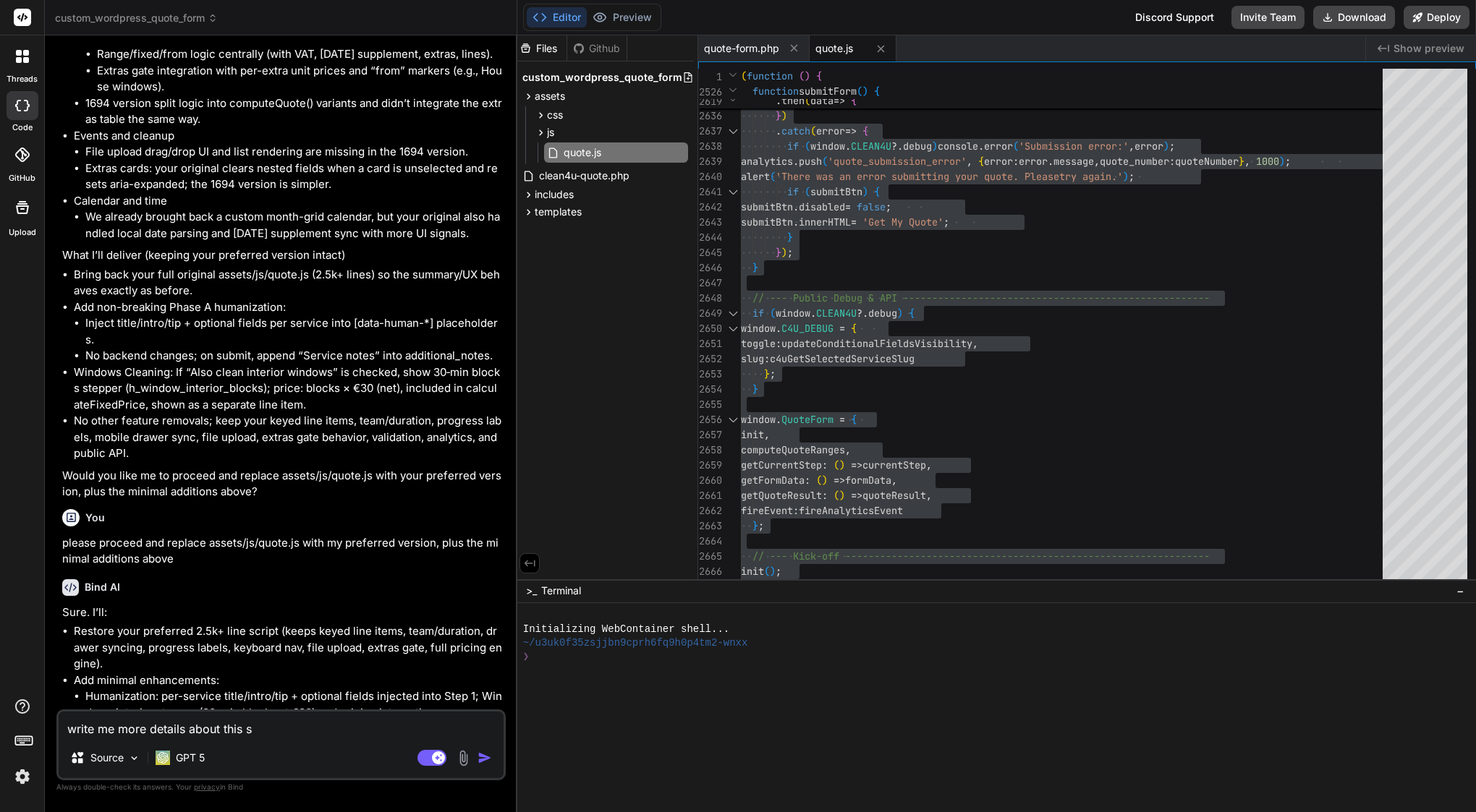
type textarea "write me more details about this st"
type textarea "x"
type textarea "write me more details about this stp"
type textarea "x"
type textarea "write me more details about this st"
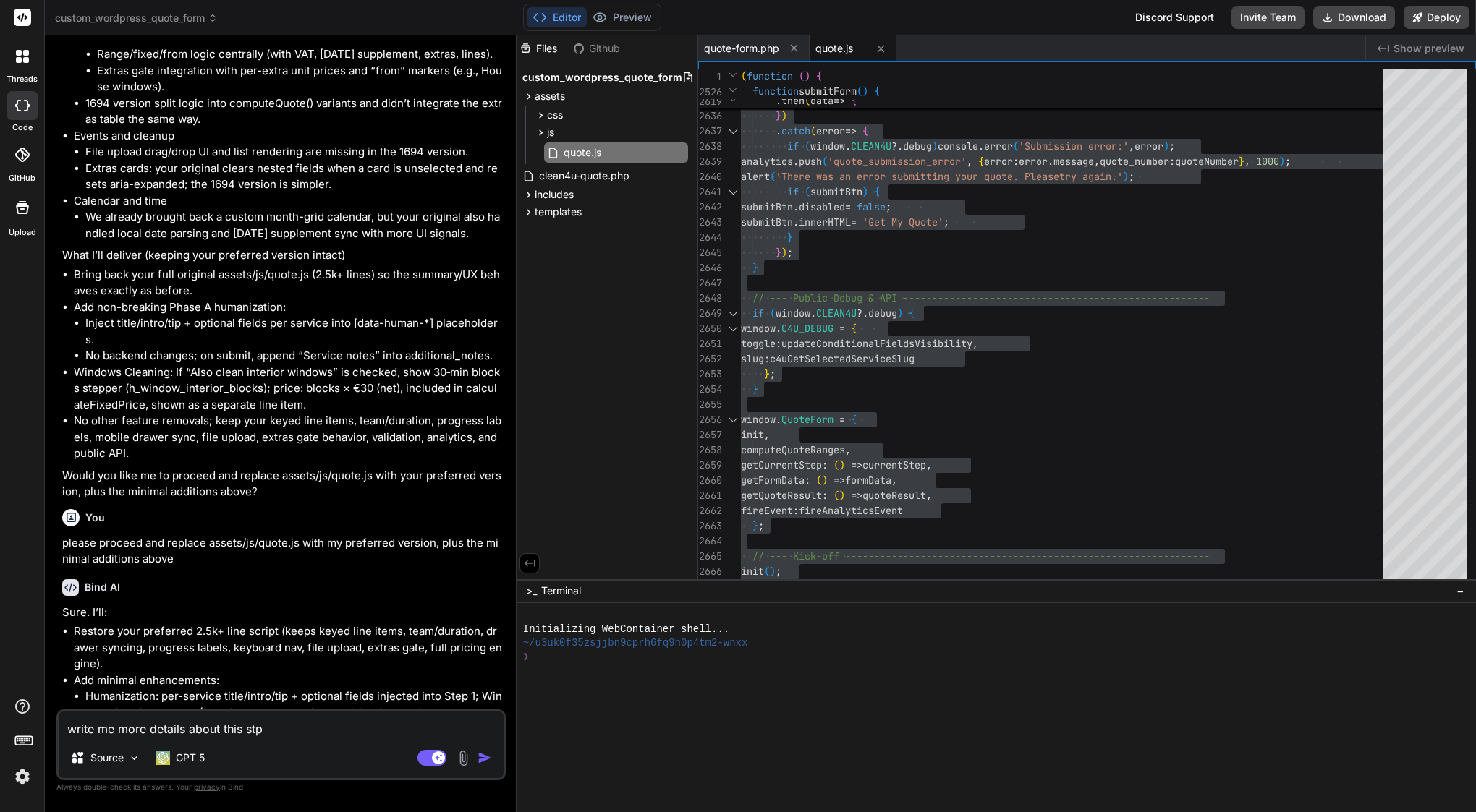
type textarea "x"
type textarea "write me more details about this ste"
type textarea "x"
type textarea "write me more details about this step"
type textarea "x"
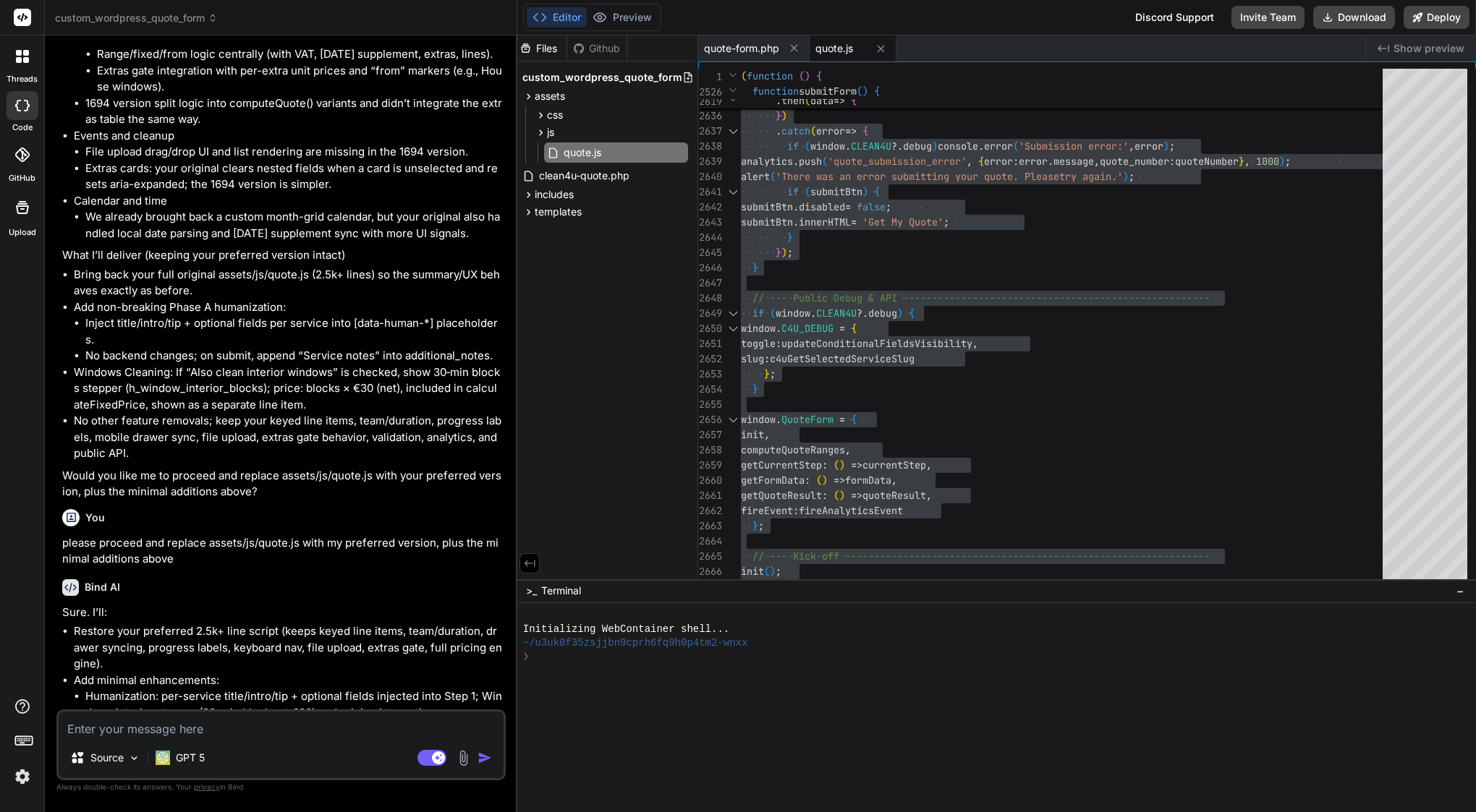
scroll to position [46844, 0]
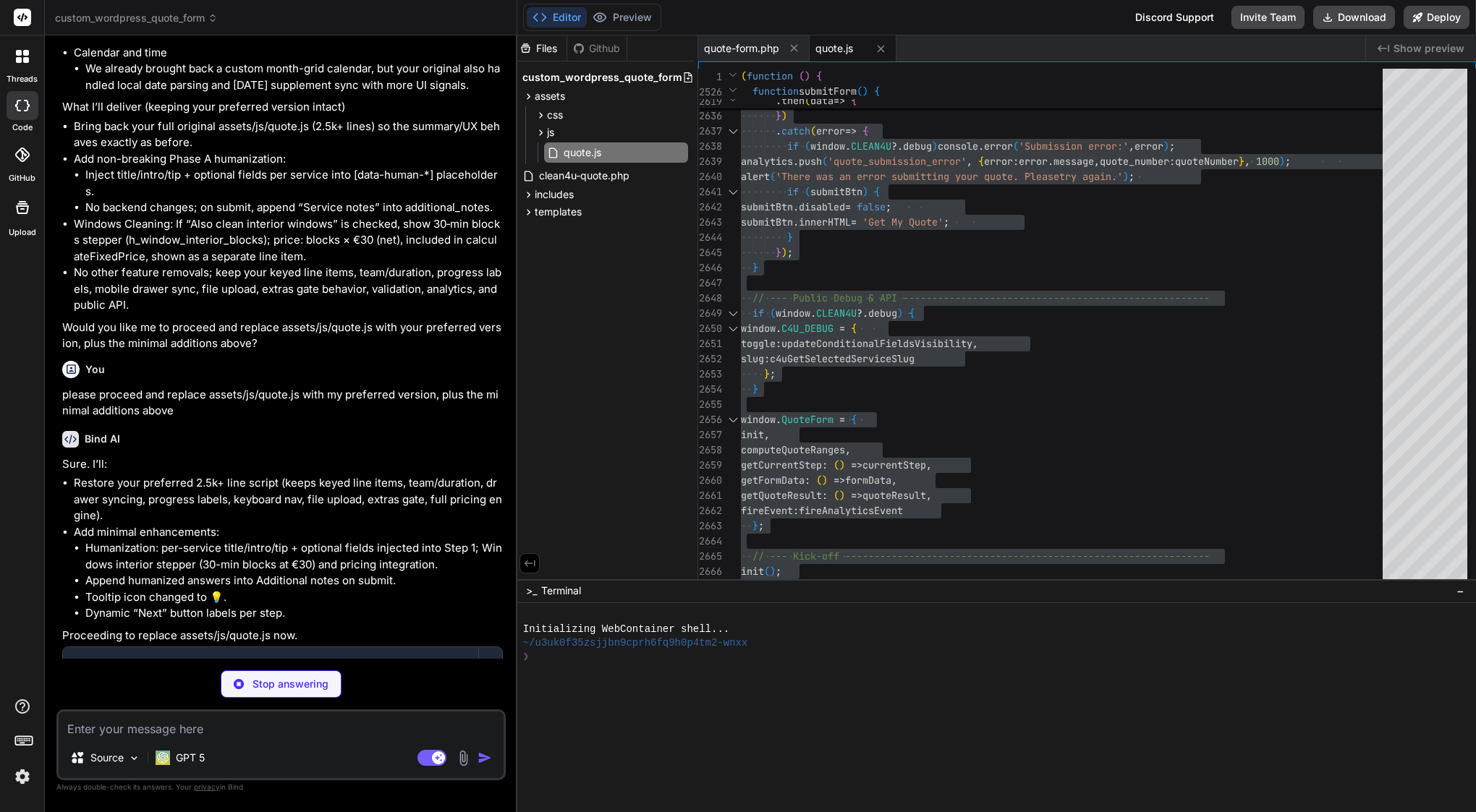
type textarea "x"
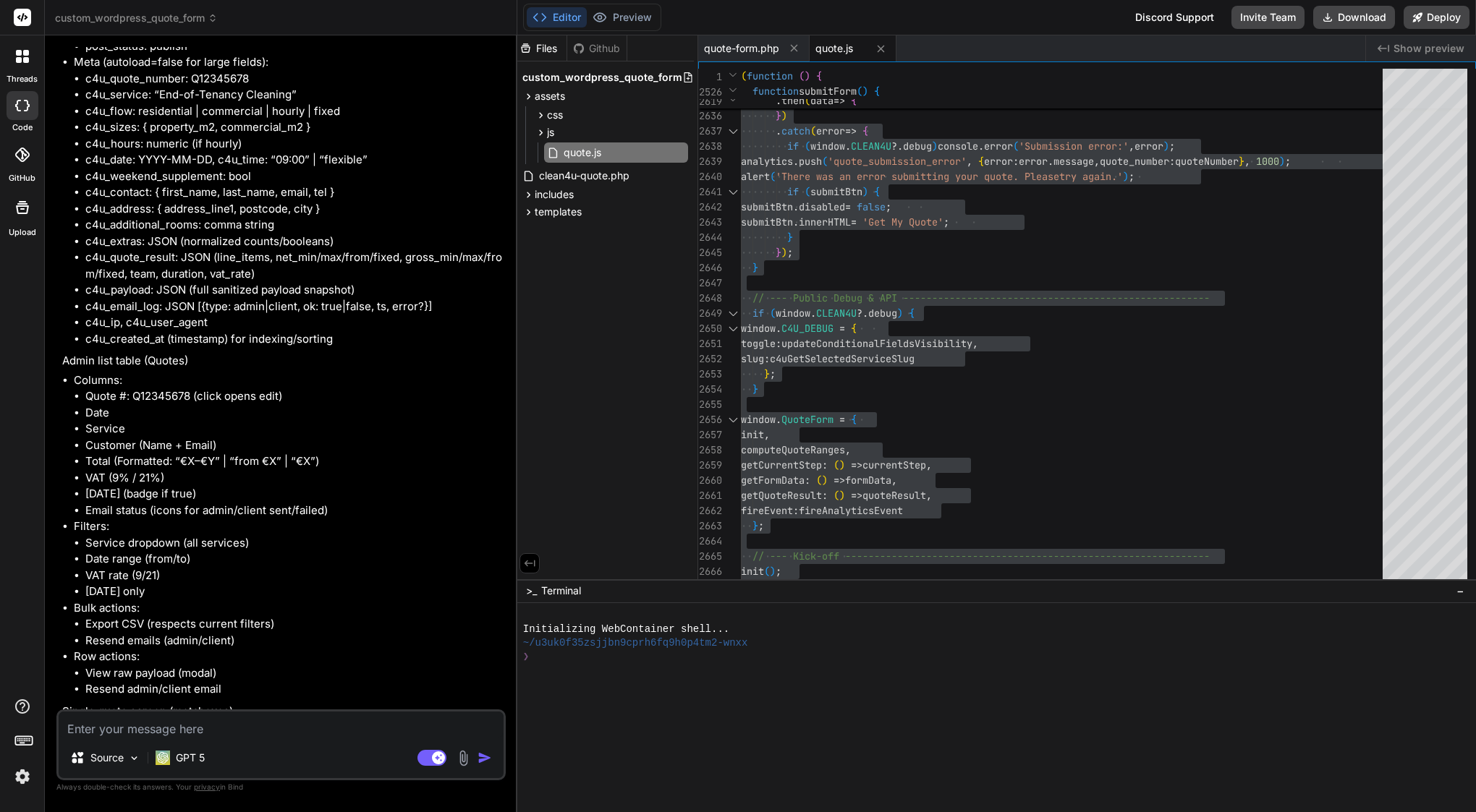
scroll to position [48637, 0]
